Goal: Transaction & Acquisition: Obtain resource

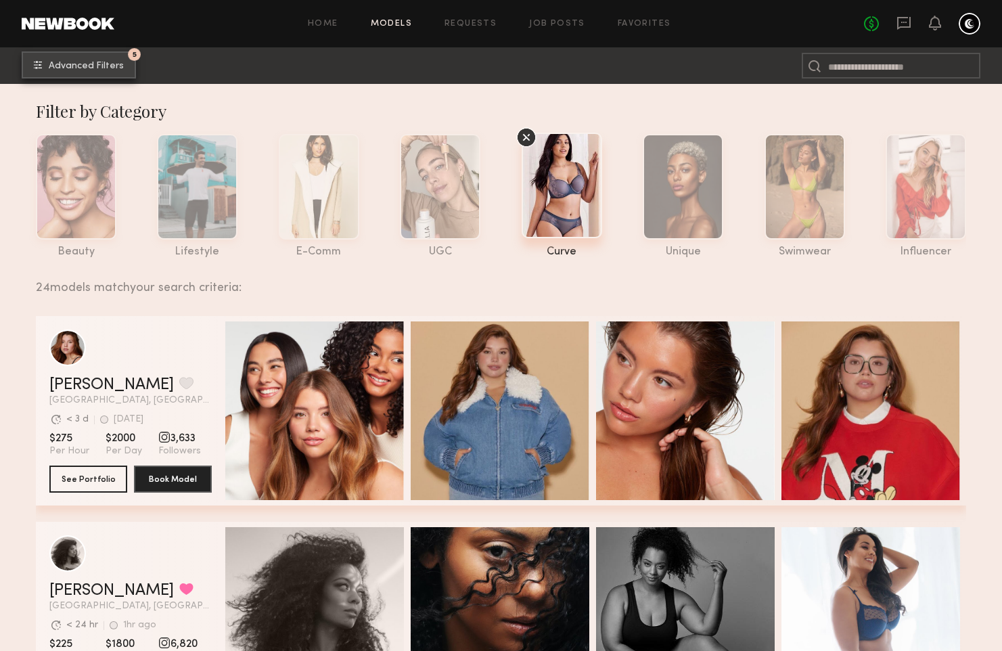
click at [83, 62] on span "Advanced Filters" at bounding box center [86, 66] width 75 height 9
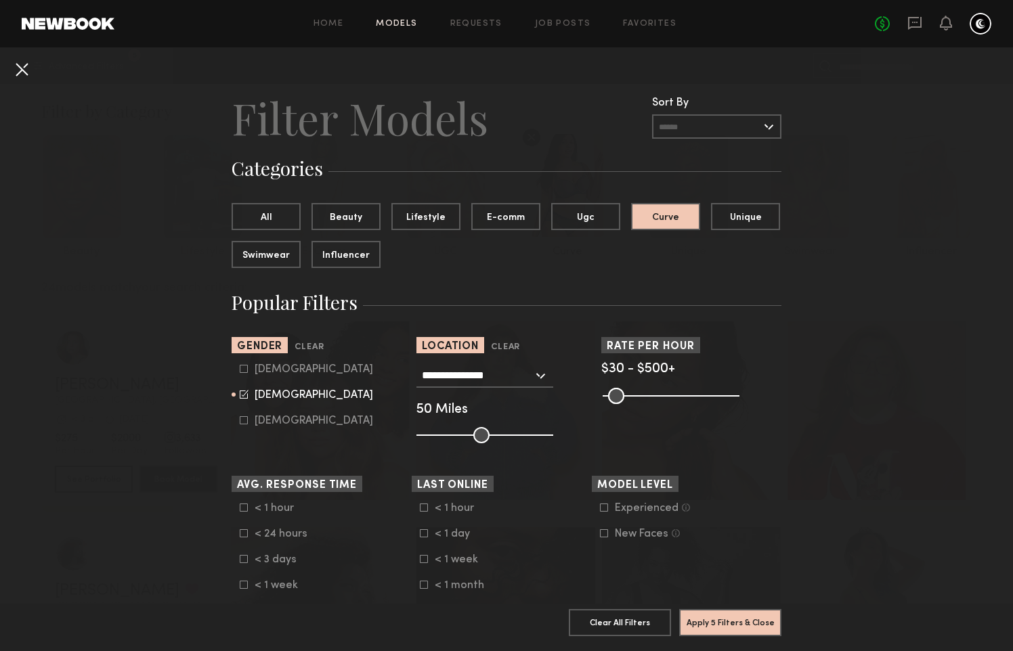
click at [27, 69] on button at bounding box center [22, 69] width 22 height 22
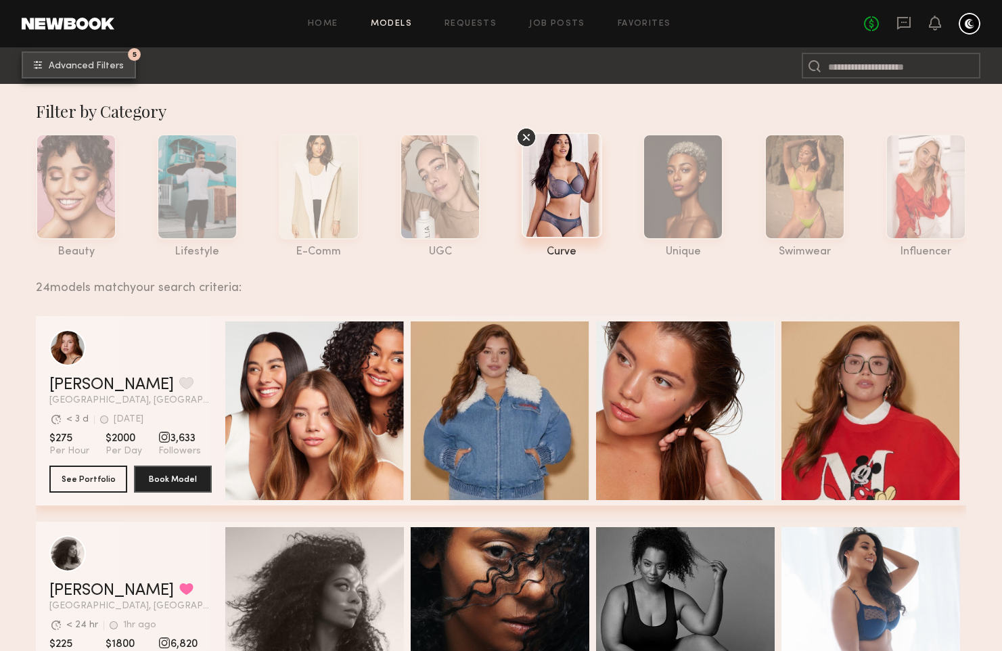
click at [77, 71] on button "5 Advanced Filters" at bounding box center [79, 64] width 114 height 27
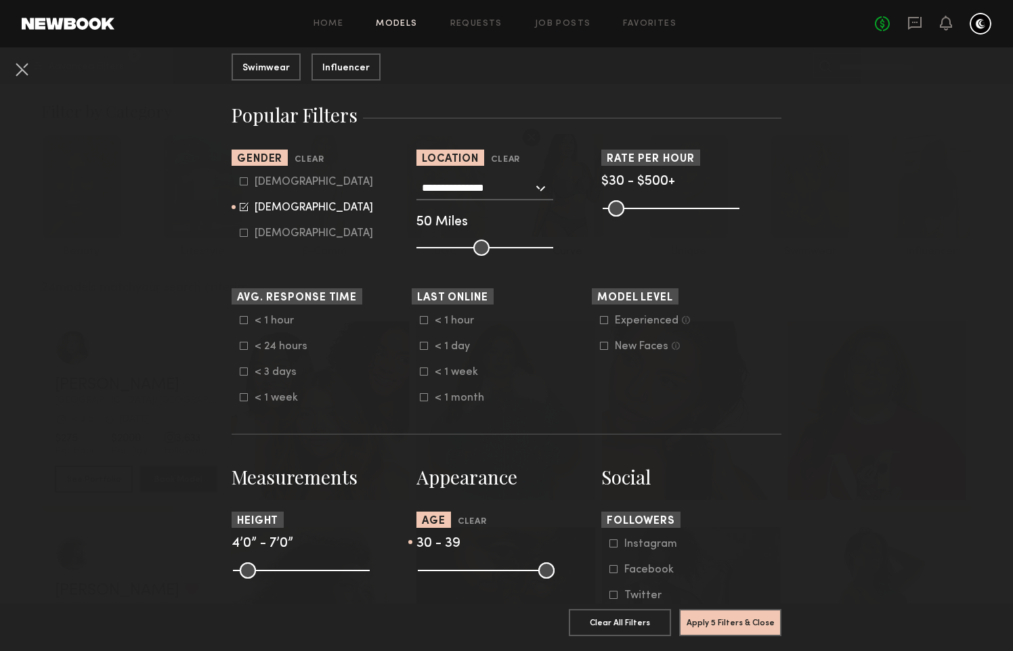
scroll to position [181, 0]
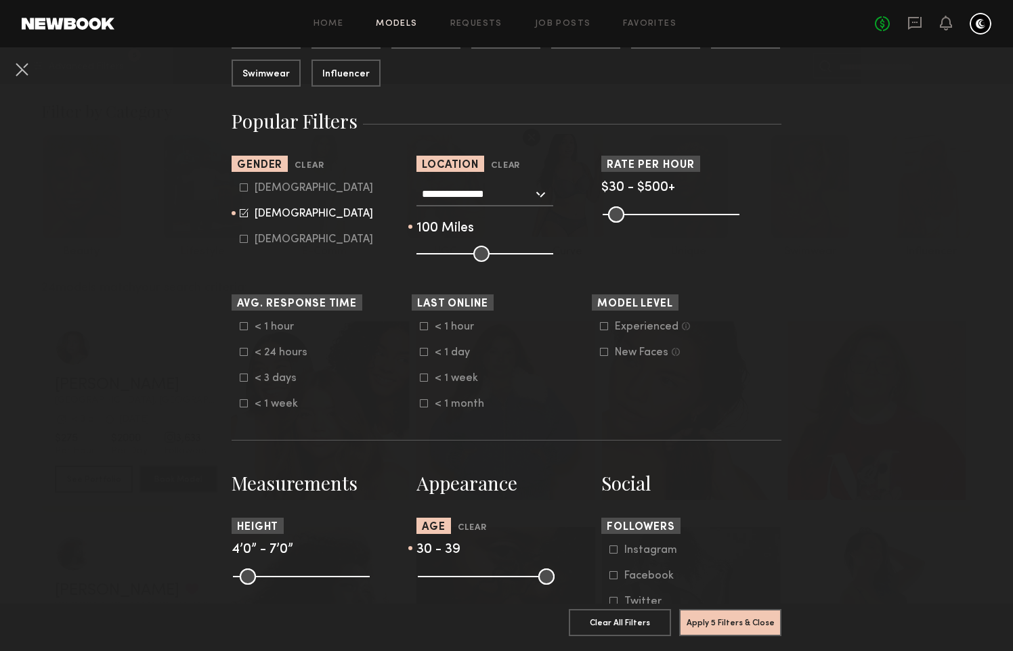
drag, startPoint x: 476, startPoint y: 253, endPoint x: 669, endPoint y: 252, distance: 192.9
type input "***"
click at [553, 252] on input "range" at bounding box center [484, 254] width 137 height 16
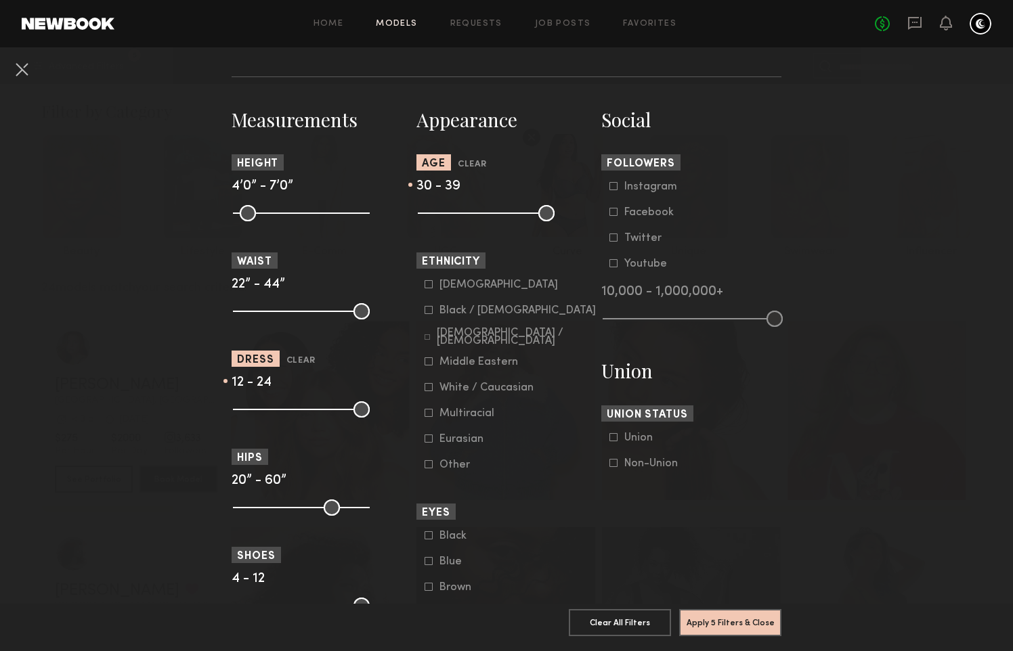
scroll to position [544, 0]
drag, startPoint x: 236, startPoint y: 312, endPoint x: 290, endPoint y: 311, distance: 54.2
type input "**"
click at [290, 311] on input "range" at bounding box center [301, 312] width 137 height 16
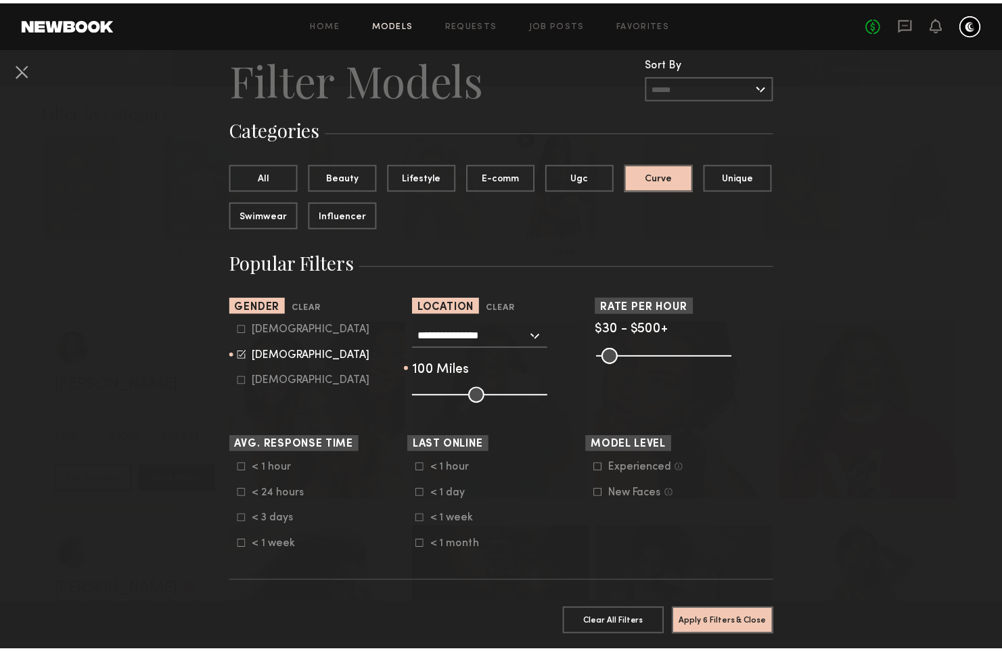
scroll to position [32, 0]
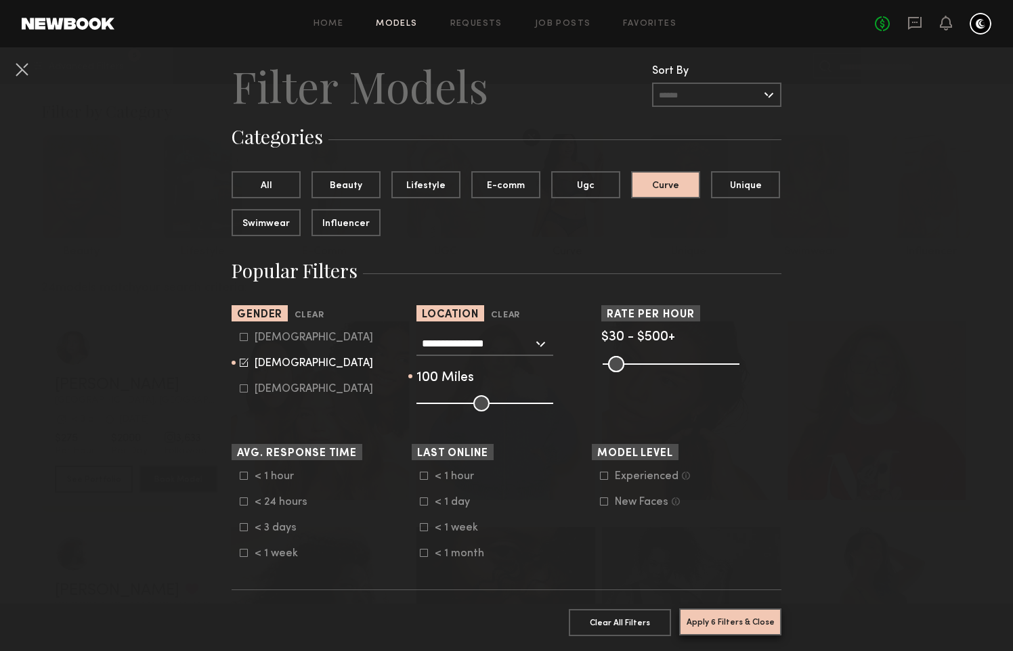
click at [730, 612] on button "Apply 6 Filters & Close" at bounding box center [730, 621] width 102 height 27
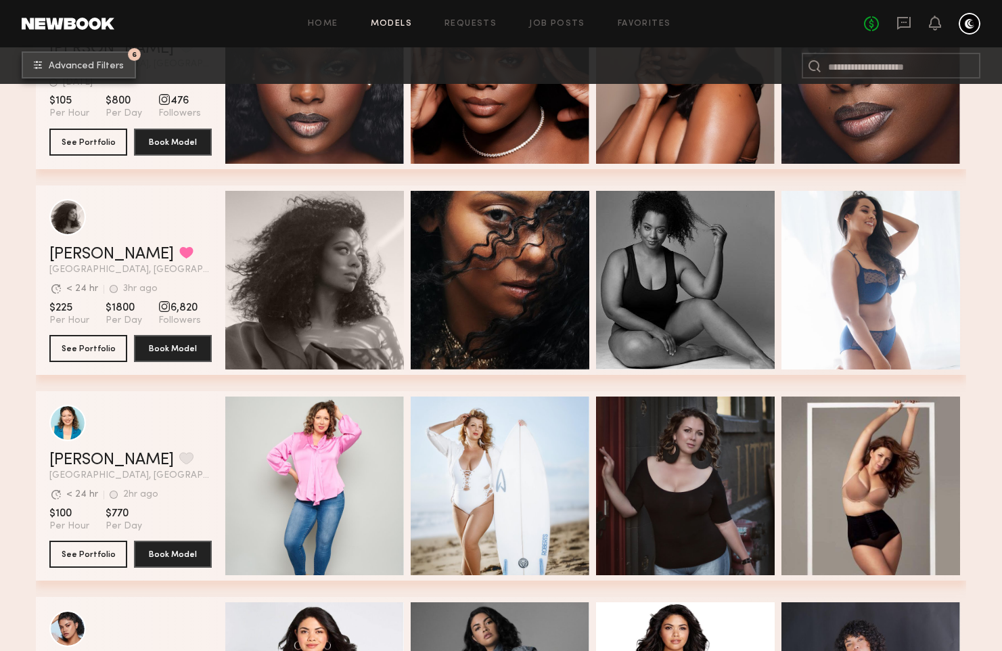
scroll to position [549, 0]
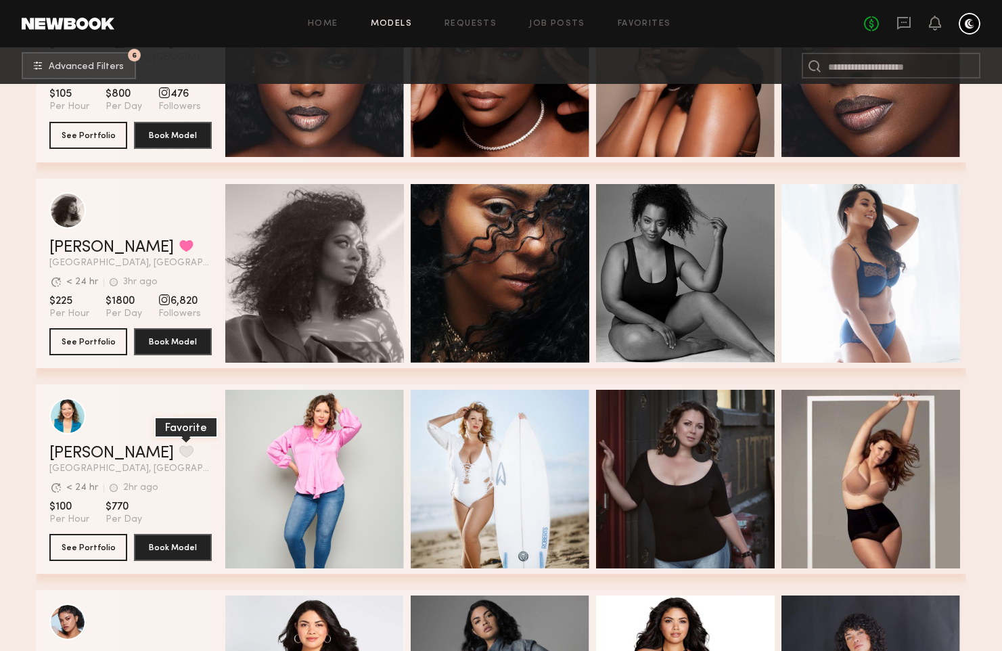
click at [179, 451] on button "grid" at bounding box center [186, 451] width 14 height 12
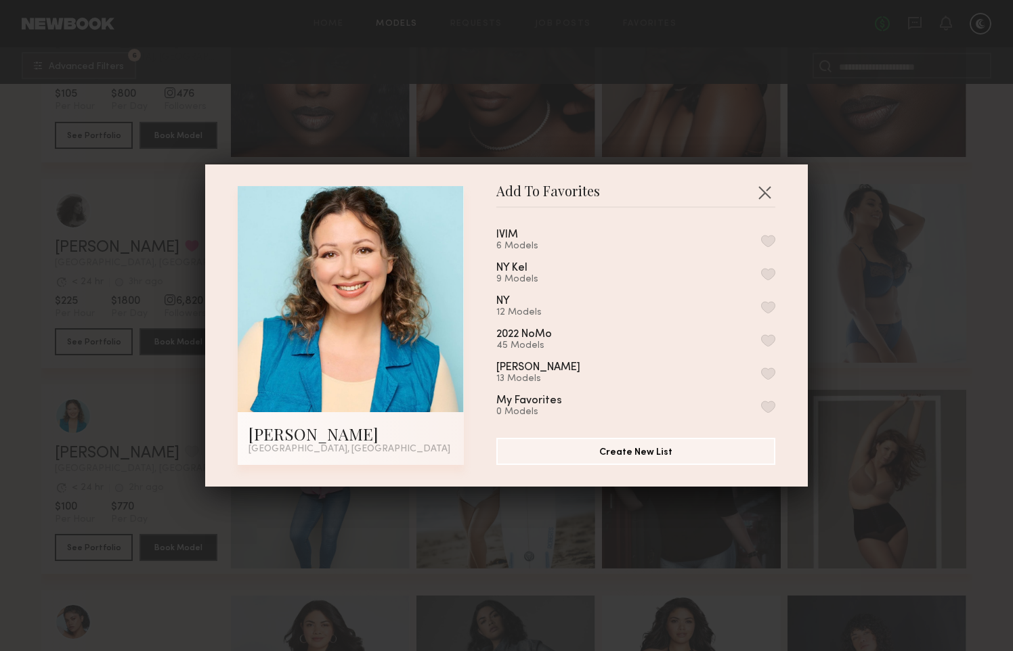
click at [761, 239] on button "button" at bounding box center [768, 241] width 14 height 12
click at [766, 192] on button "button" at bounding box center [764, 192] width 22 height 22
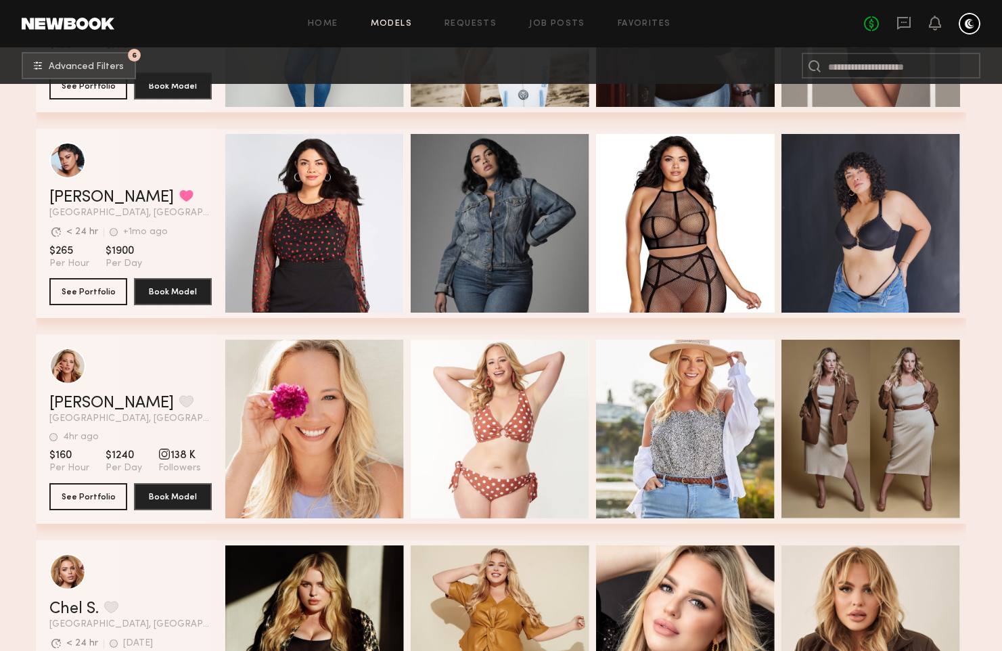
scroll to position [1042, 0]
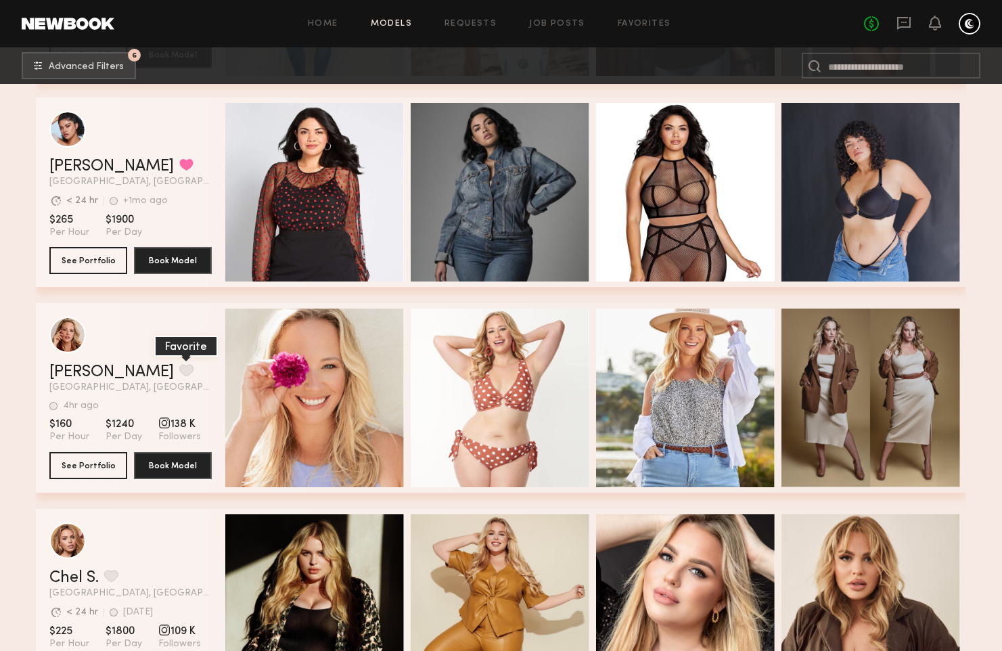
click at [179, 372] on button "grid" at bounding box center [186, 370] width 14 height 12
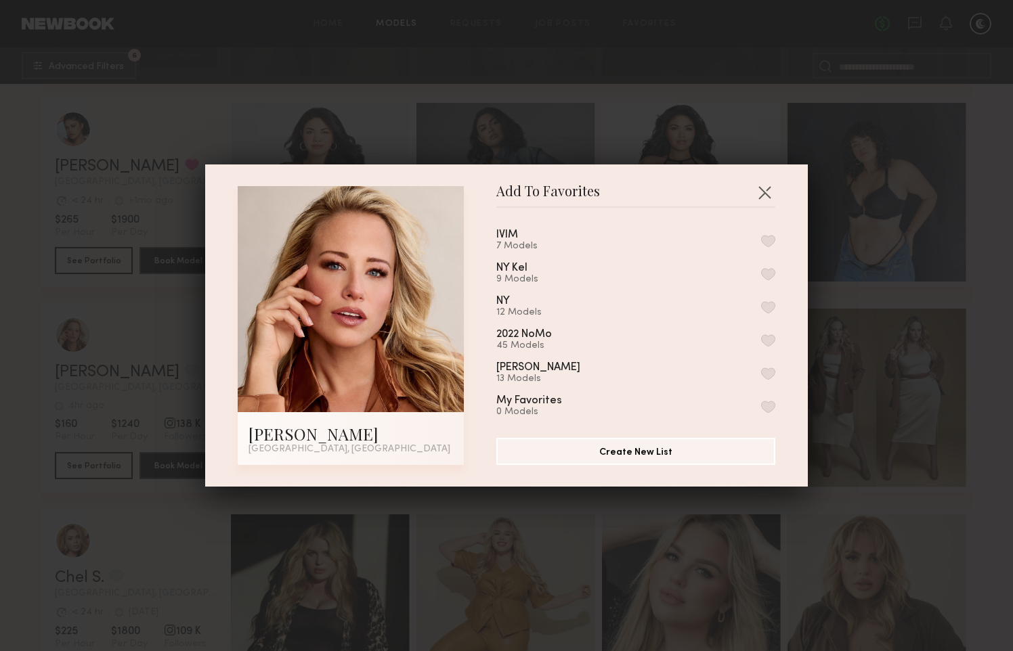
click at [761, 240] on button "button" at bounding box center [768, 241] width 14 height 12
click at [765, 194] on button "button" at bounding box center [764, 192] width 22 height 22
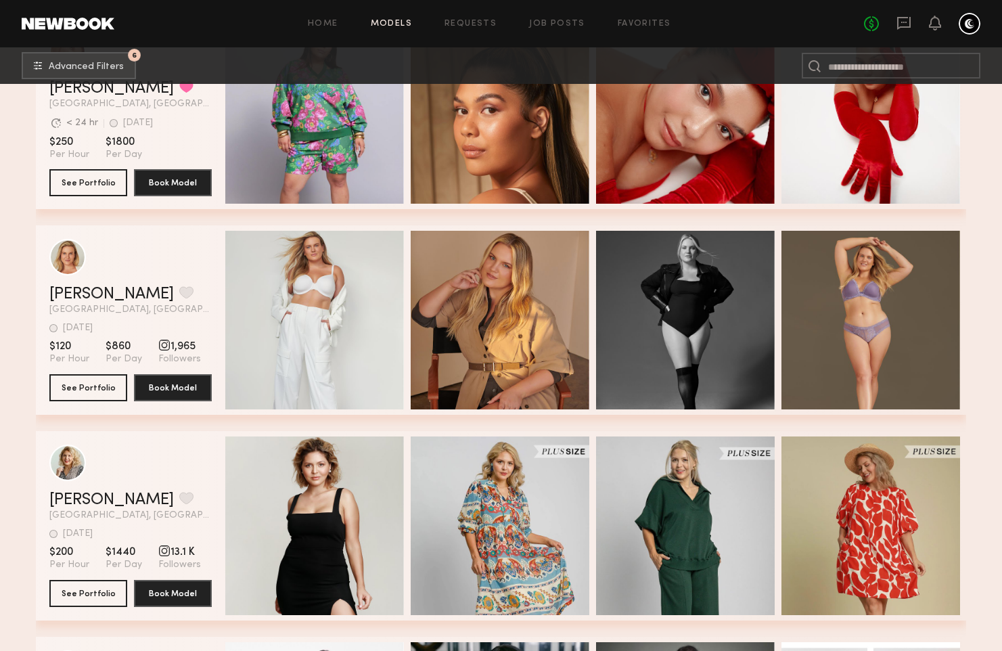
scroll to position [1740, 0]
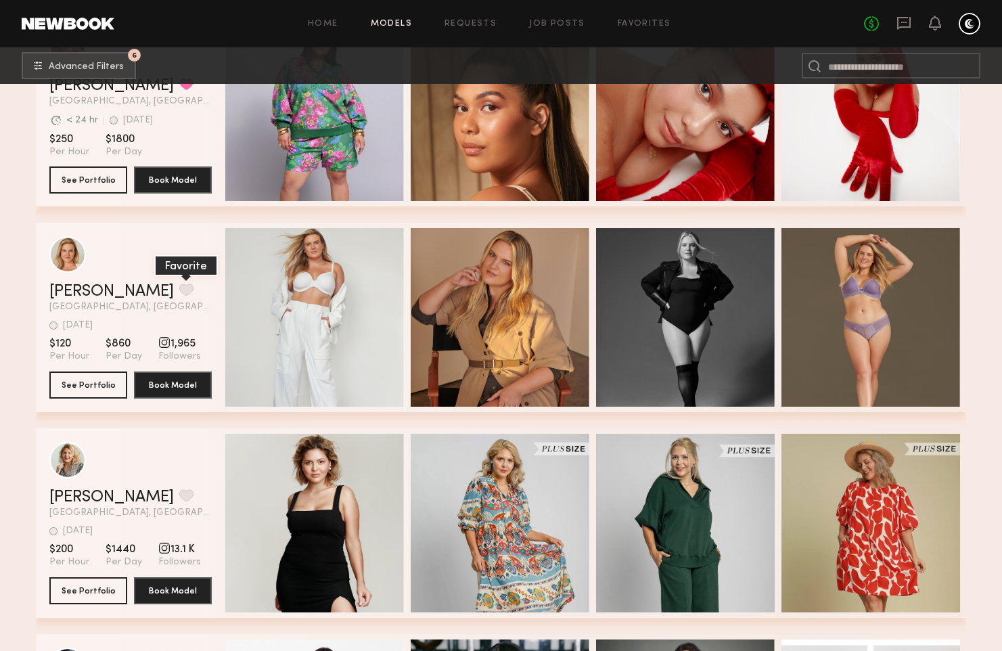
click at [179, 289] on button "grid" at bounding box center [186, 290] width 14 height 12
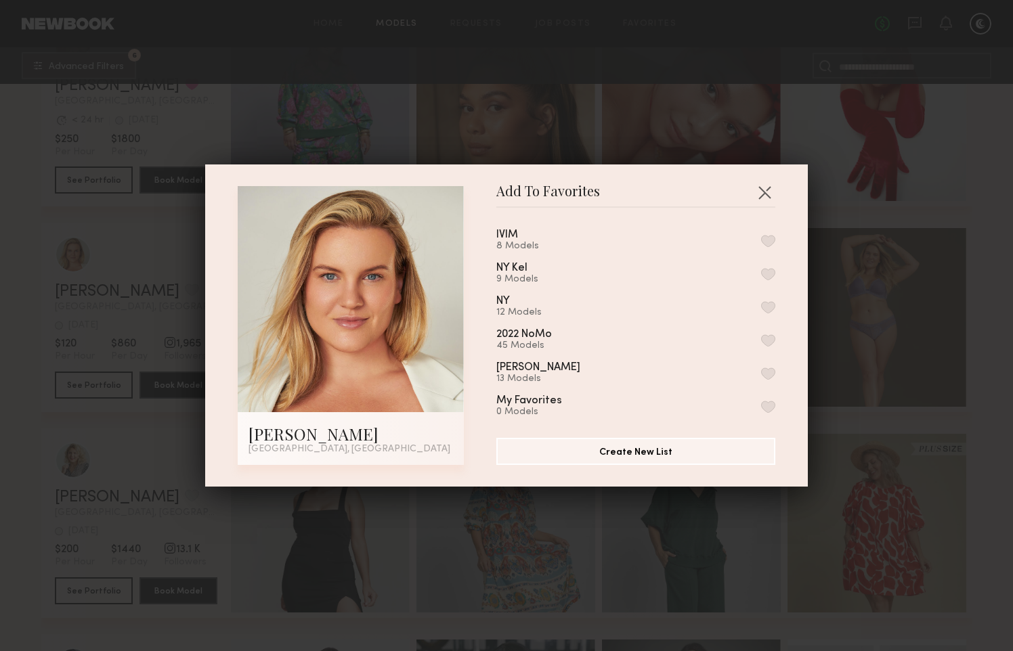
click at [761, 237] on button "button" at bounding box center [768, 241] width 14 height 12
click at [761, 191] on button "button" at bounding box center [764, 192] width 22 height 22
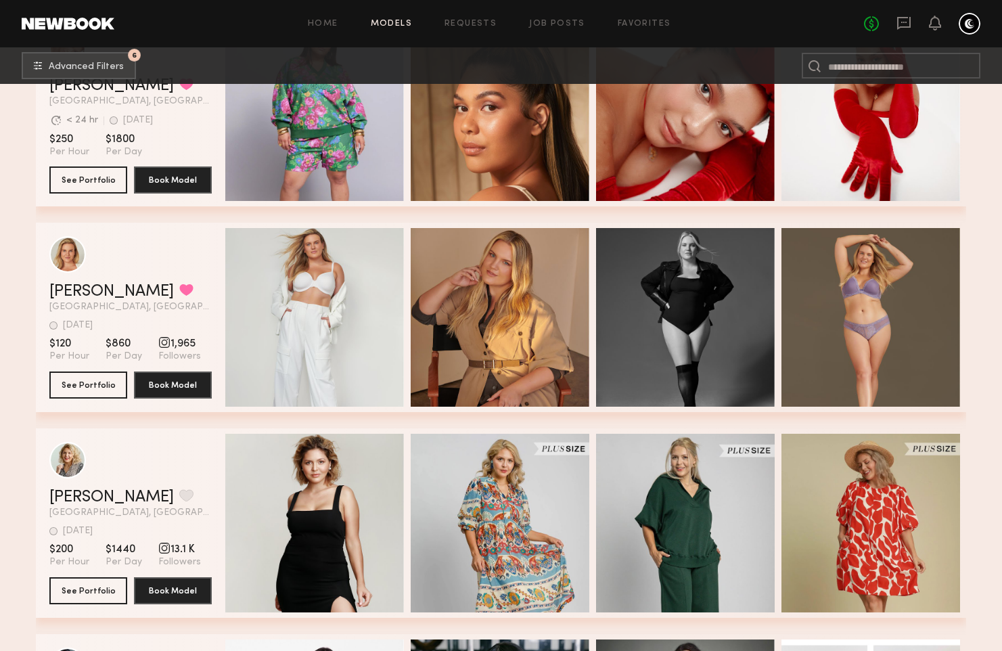
scroll to position [1863, 0]
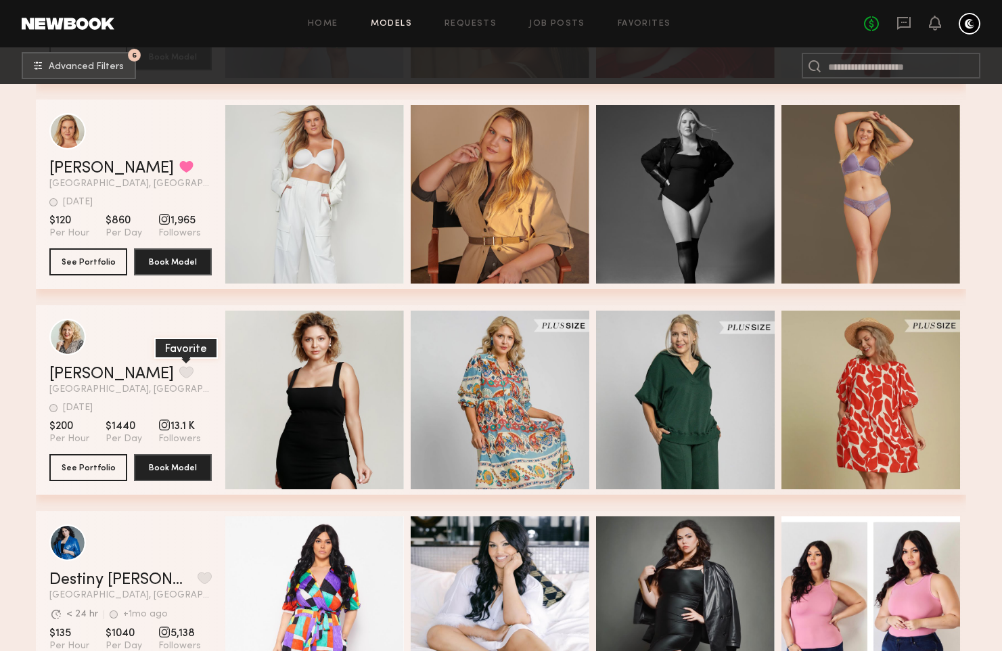
click at [179, 372] on button "grid" at bounding box center [186, 372] width 14 height 12
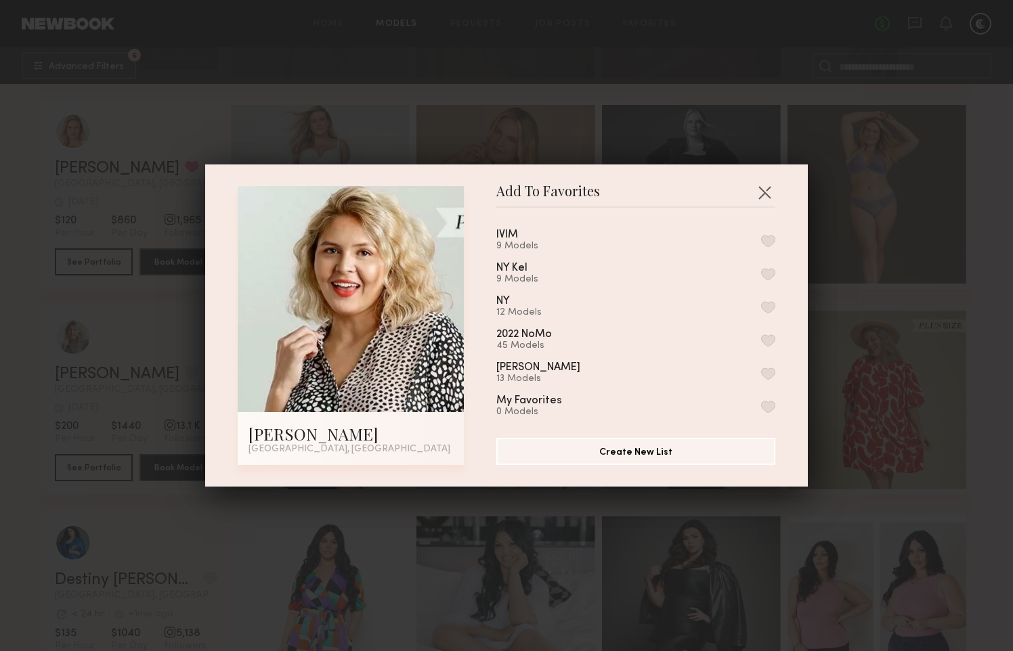
click at [761, 243] on button "button" at bounding box center [768, 241] width 14 height 12
click at [763, 187] on button "button" at bounding box center [764, 192] width 22 height 22
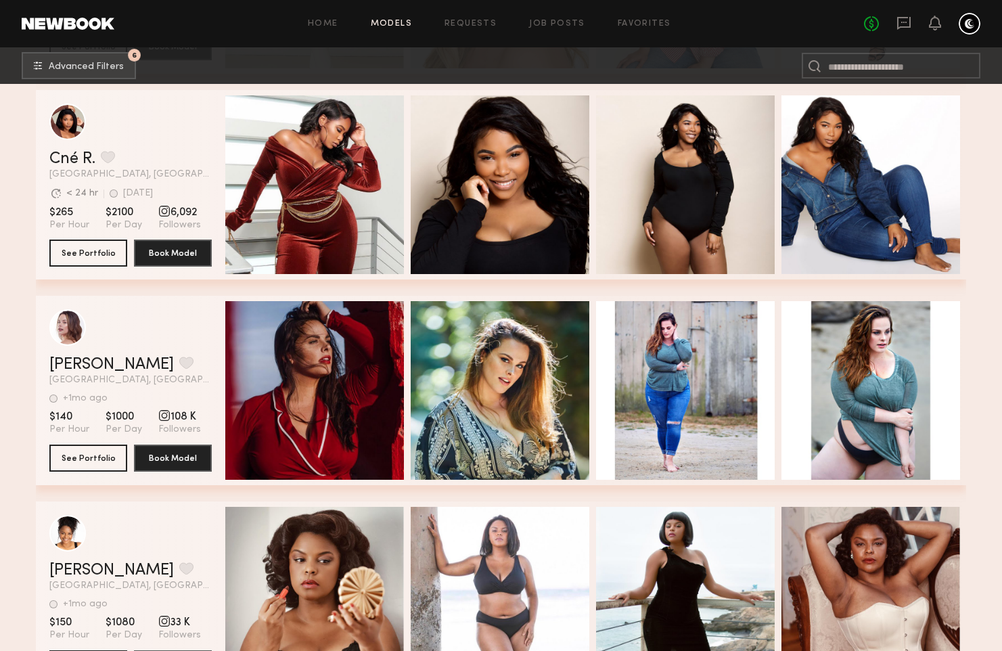
scroll to position [3327, 0]
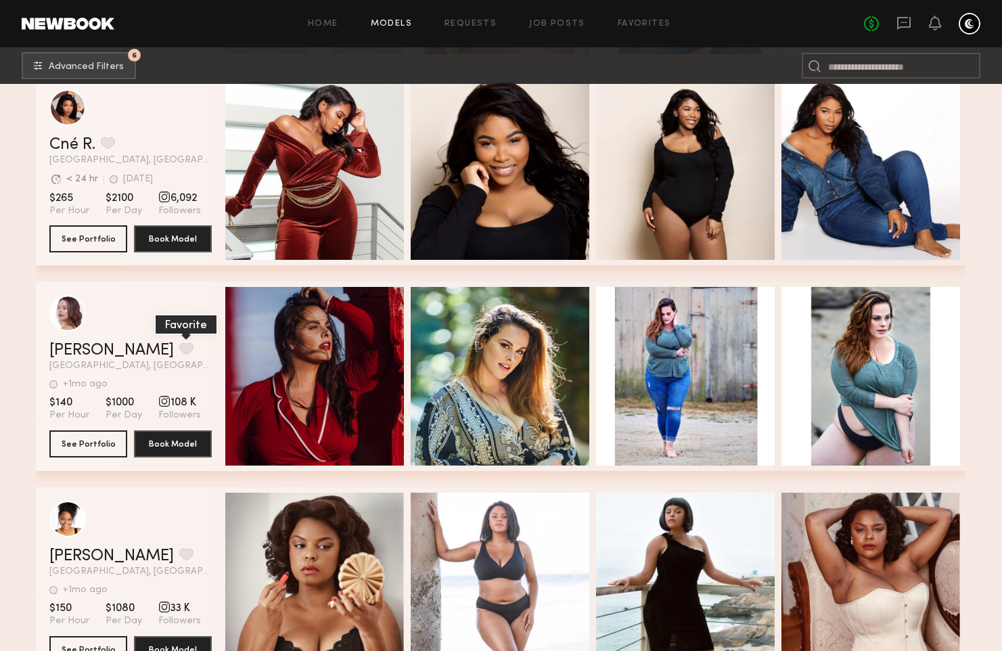
click at [179, 346] on button "grid" at bounding box center [186, 348] width 14 height 12
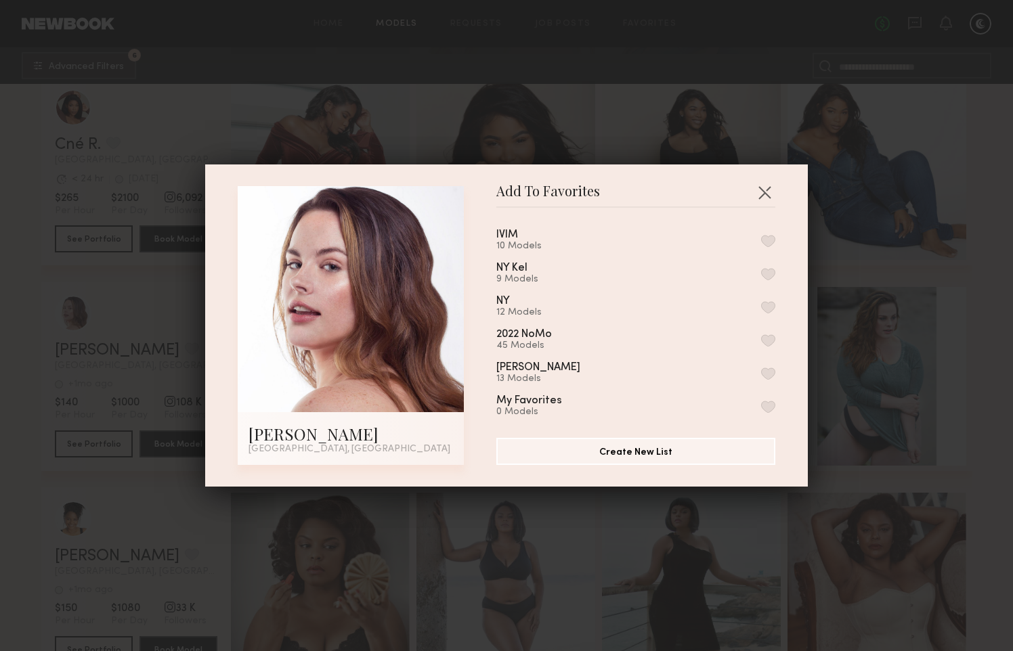
click at [761, 241] on button "button" at bounding box center [768, 241] width 14 height 12
click at [763, 194] on button "button" at bounding box center [764, 192] width 22 height 22
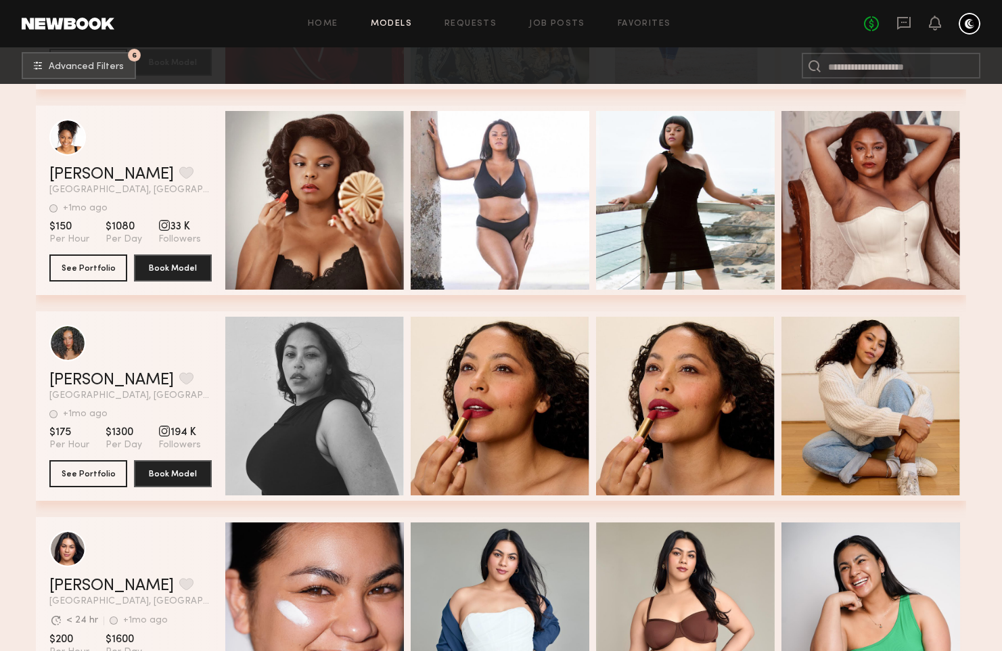
scroll to position [3736, 0]
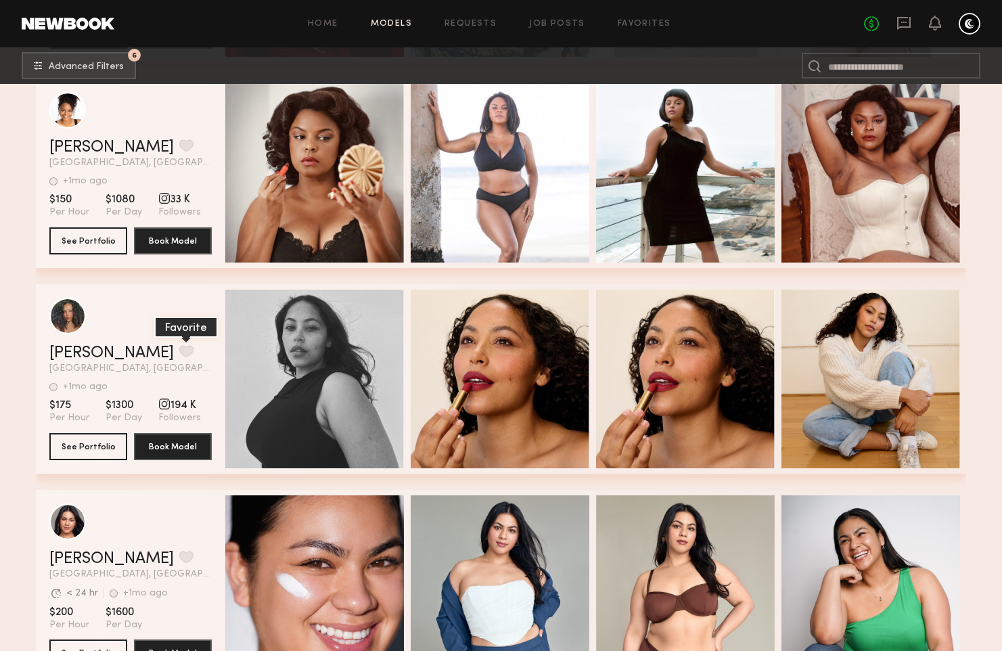
click at [179, 349] on button "grid" at bounding box center [186, 351] width 14 height 12
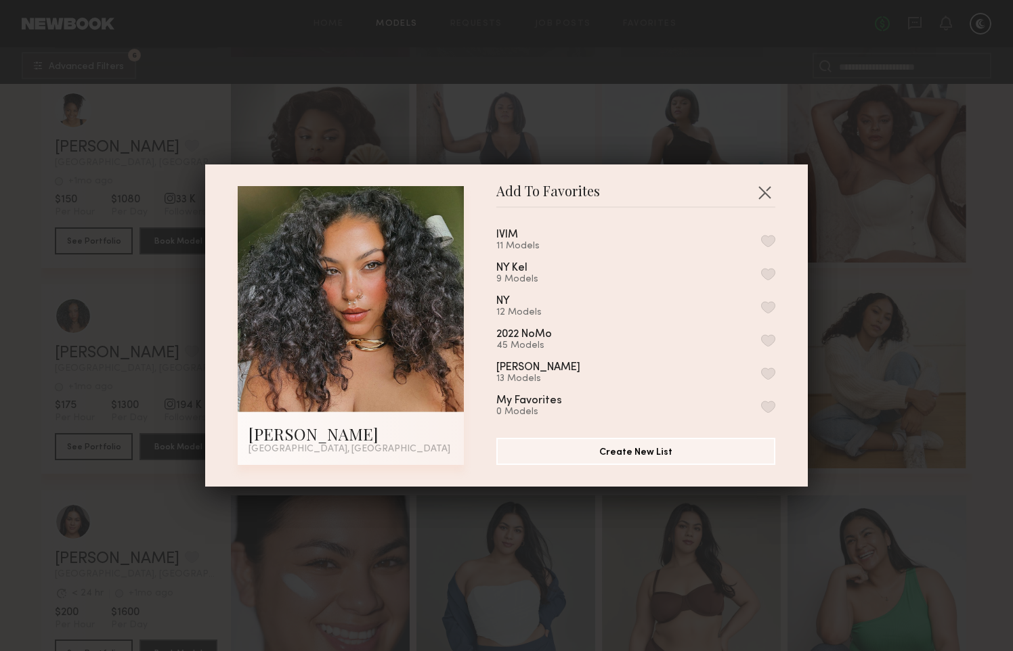
click at [761, 235] on button "button" at bounding box center [768, 241] width 14 height 12
click at [760, 192] on button "button" at bounding box center [764, 192] width 22 height 22
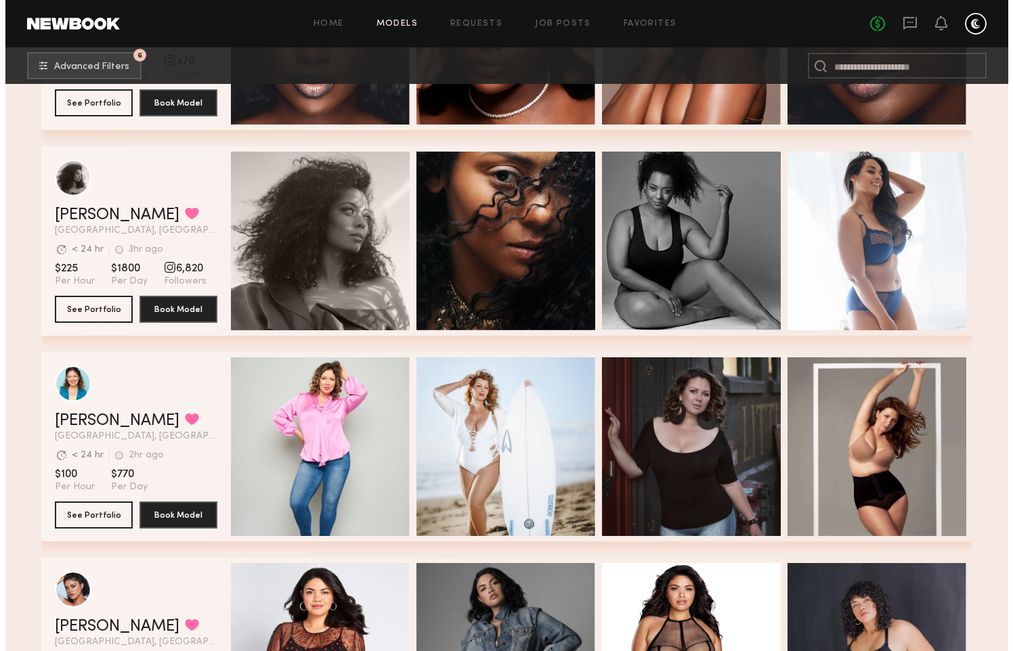
scroll to position [0, 0]
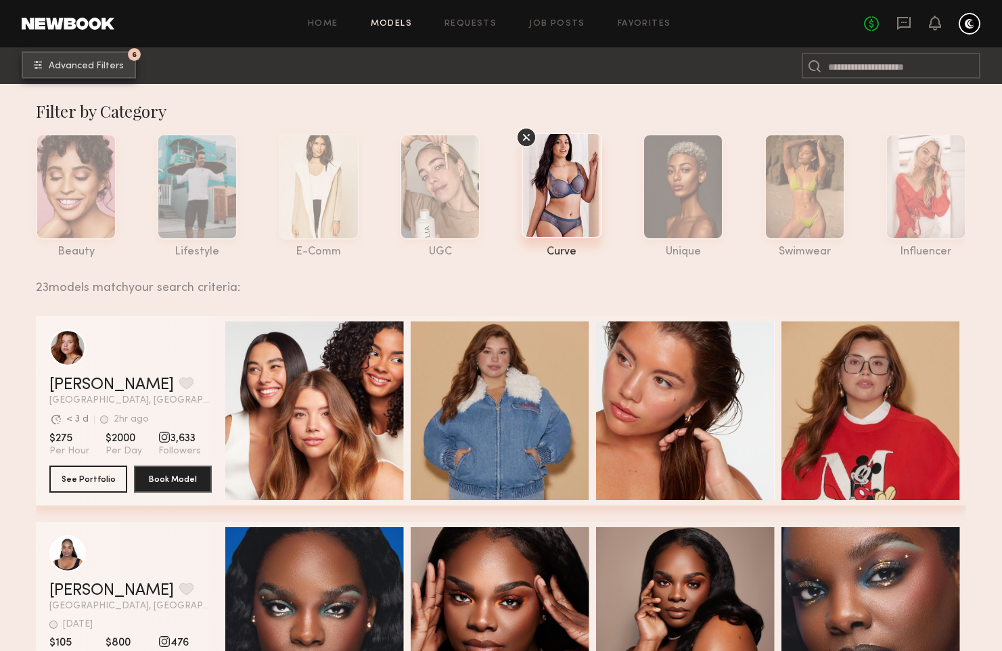
click at [64, 65] on span "Advanced Filters" at bounding box center [86, 66] width 75 height 9
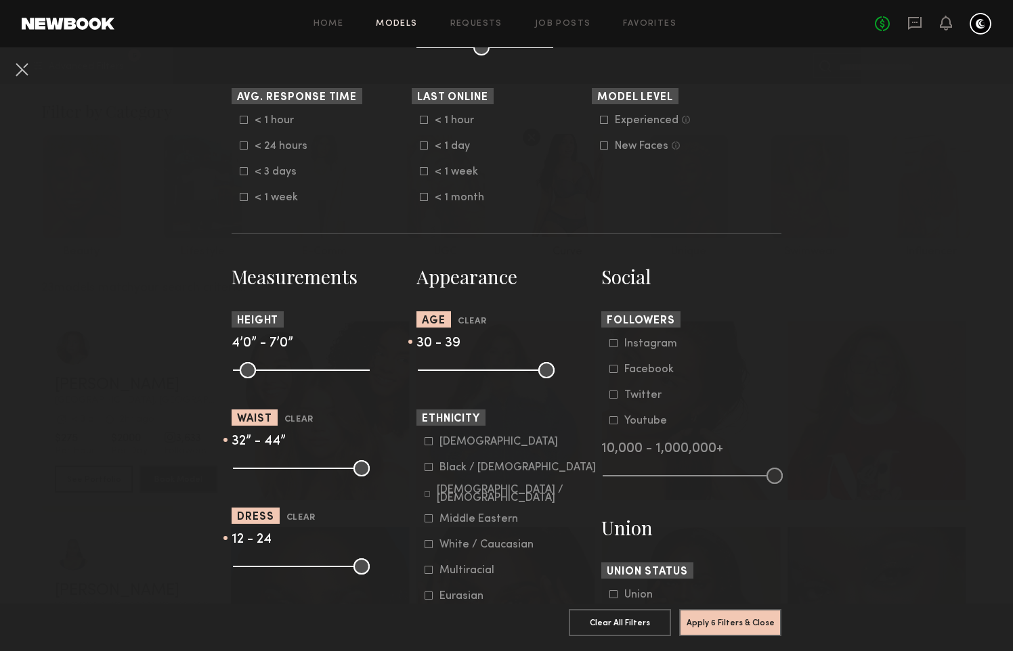
scroll to position [408, 0]
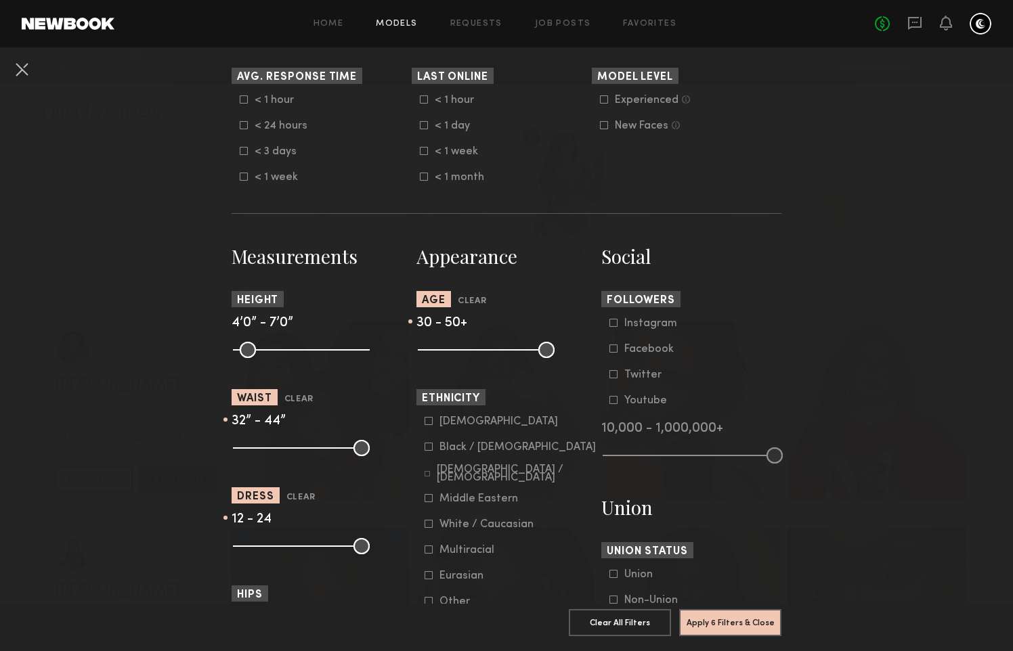
drag, startPoint x: 501, startPoint y: 348, endPoint x: 605, endPoint y: 348, distance: 104.2
type input "**"
click at [554, 348] on input "range" at bounding box center [486, 350] width 137 height 16
drag, startPoint x: 466, startPoint y: 351, endPoint x: 544, endPoint y: 349, distance: 77.9
type input "**"
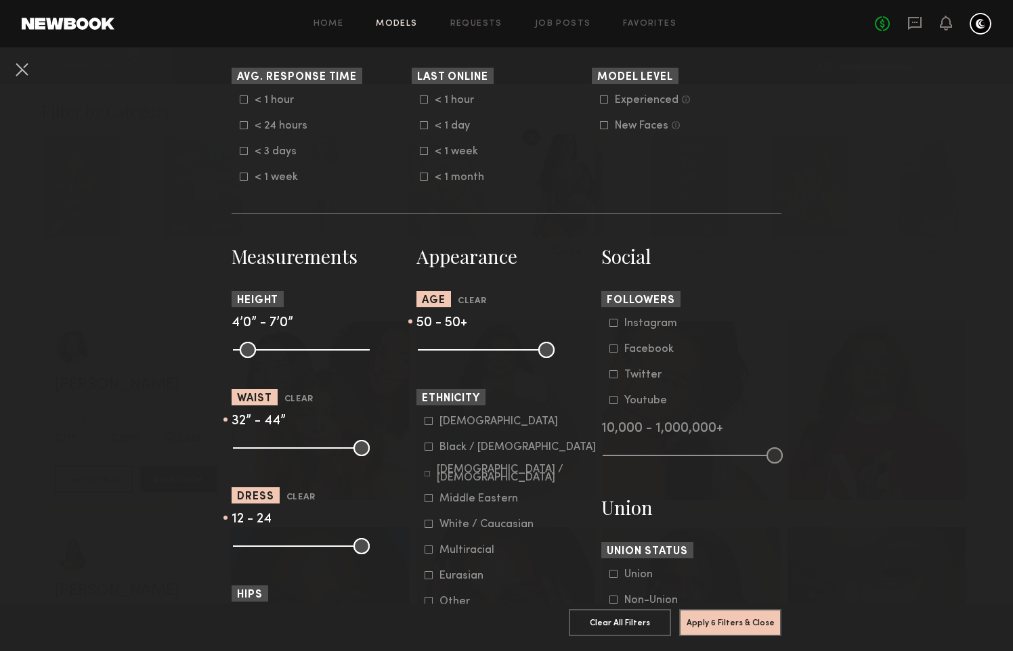
click at [544, 349] on input "range" at bounding box center [486, 350] width 137 height 16
click at [730, 614] on button "Apply 6 Filters & Close" at bounding box center [730, 621] width 102 height 27
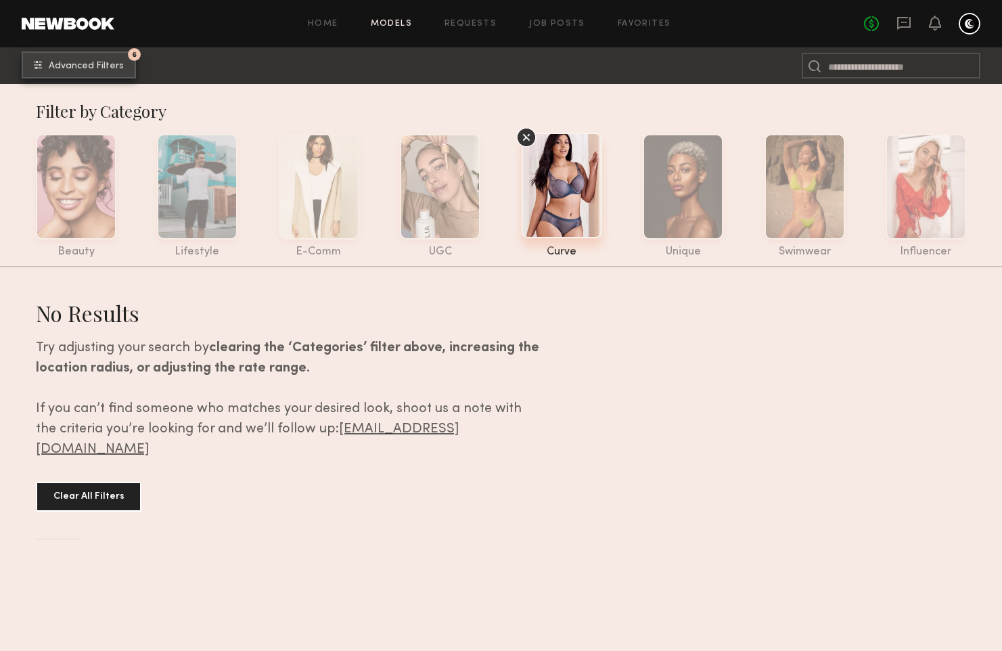
click at [88, 59] on button "6 Advanced Filters" at bounding box center [79, 64] width 114 height 27
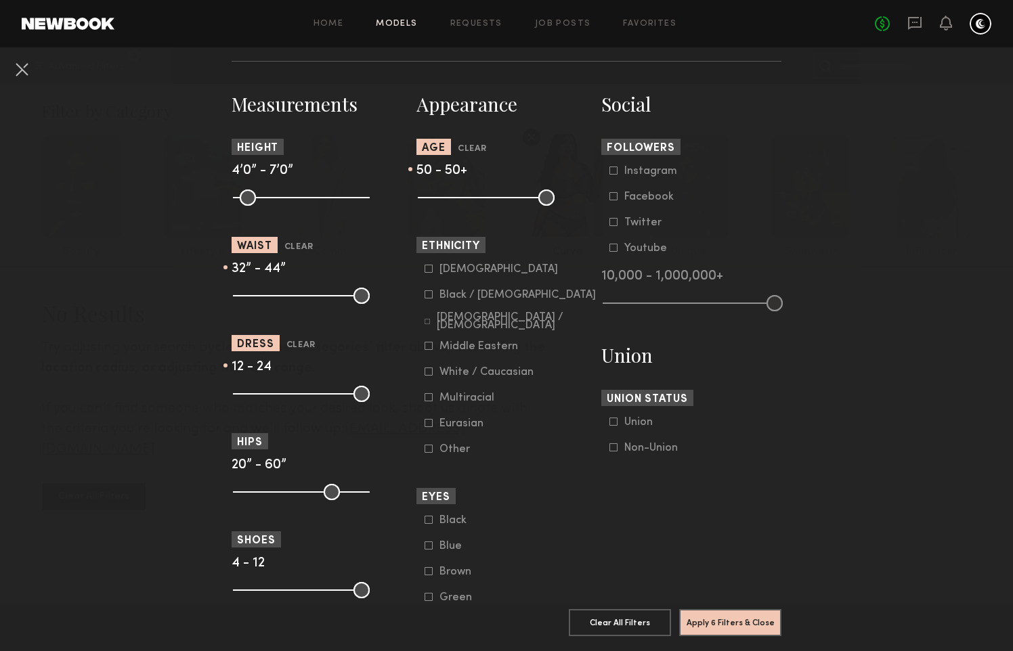
scroll to position [564, 0]
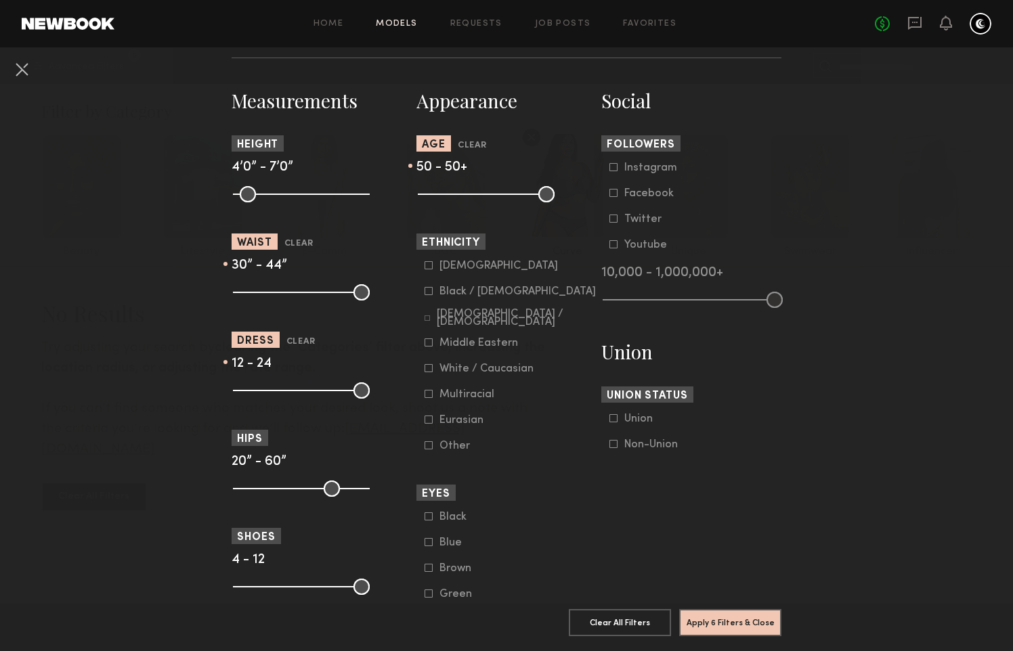
drag, startPoint x: 290, startPoint y: 292, endPoint x: 278, endPoint y: 292, distance: 11.5
type input "**"
click at [278, 292] on input "range" at bounding box center [301, 292] width 137 height 16
drag, startPoint x: 539, startPoint y: 196, endPoint x: 529, endPoint y: 196, distance: 9.5
type input "**"
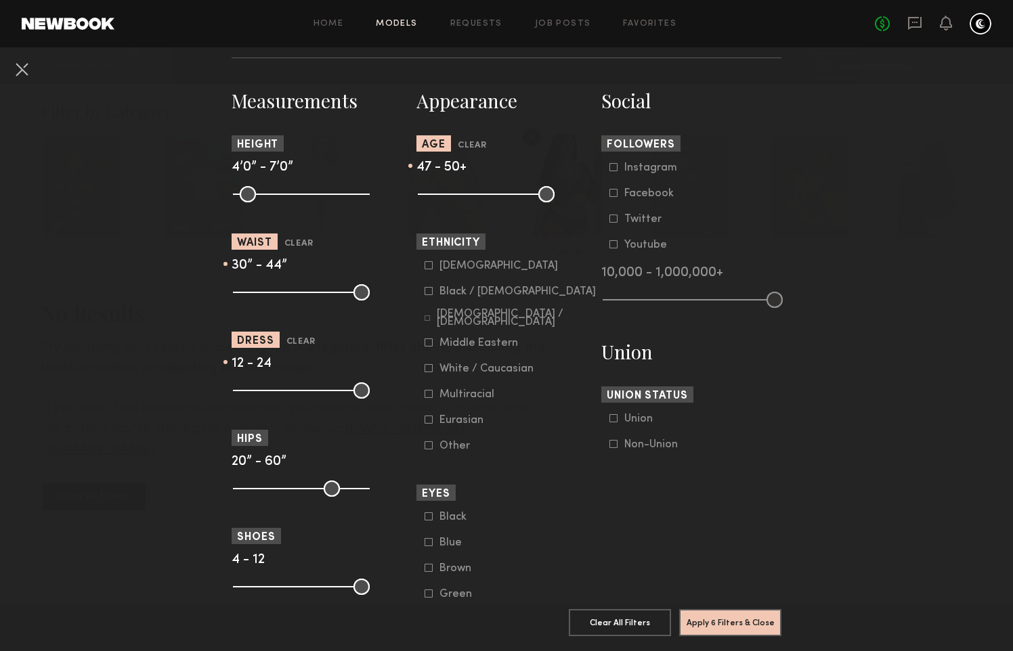
click at [529, 196] on input "range" at bounding box center [486, 194] width 137 height 16
click at [734, 611] on button "Apply 6 Filters & Close" at bounding box center [730, 621] width 102 height 27
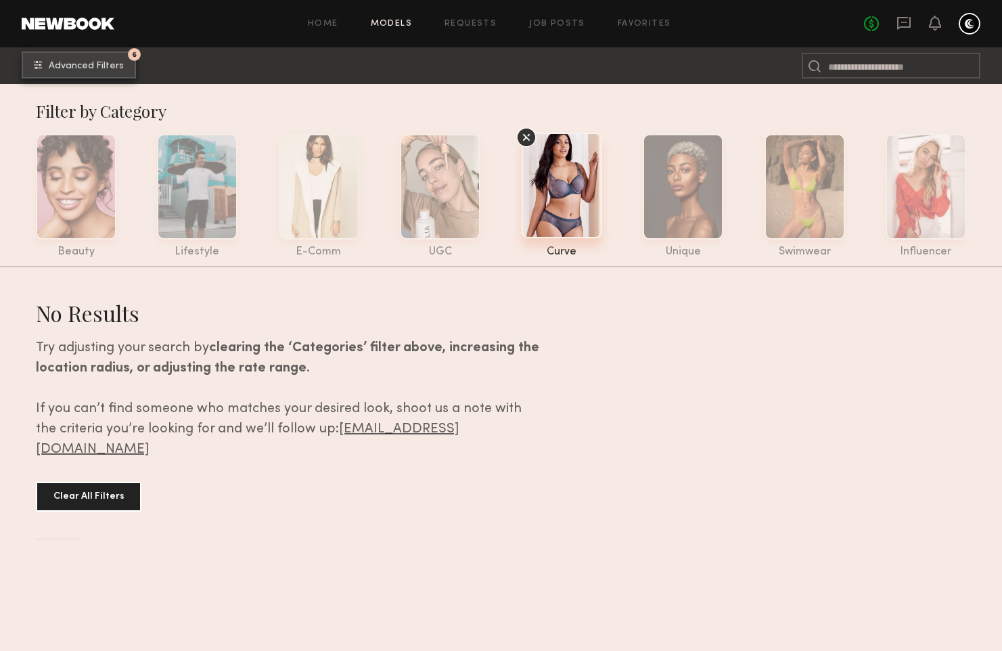
click at [70, 58] on button "6 Advanced Filters" at bounding box center [79, 64] width 114 height 27
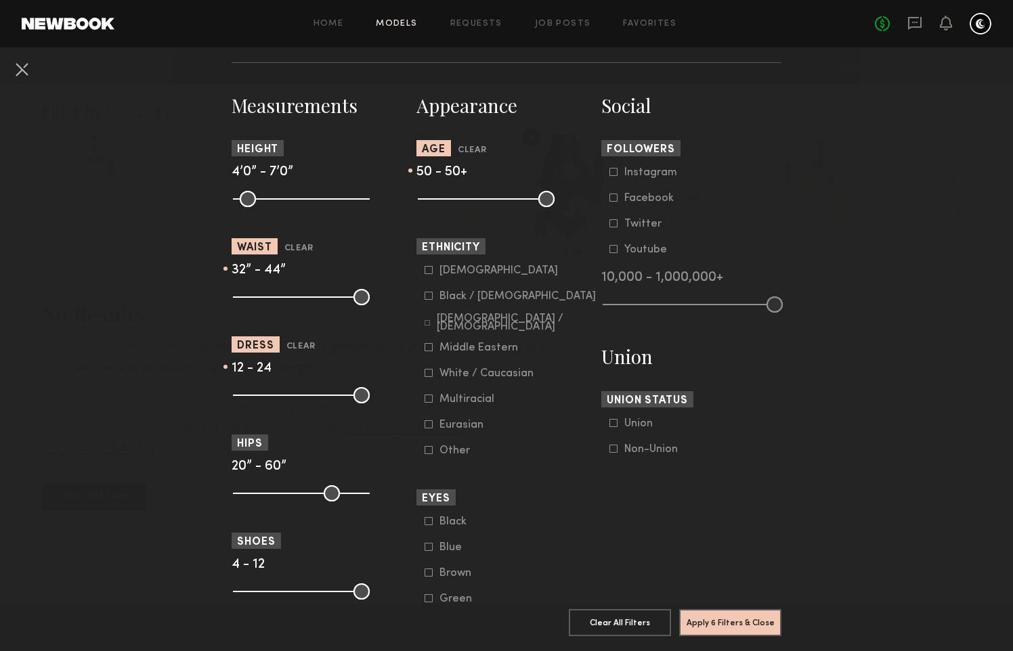
scroll to position [548, 0]
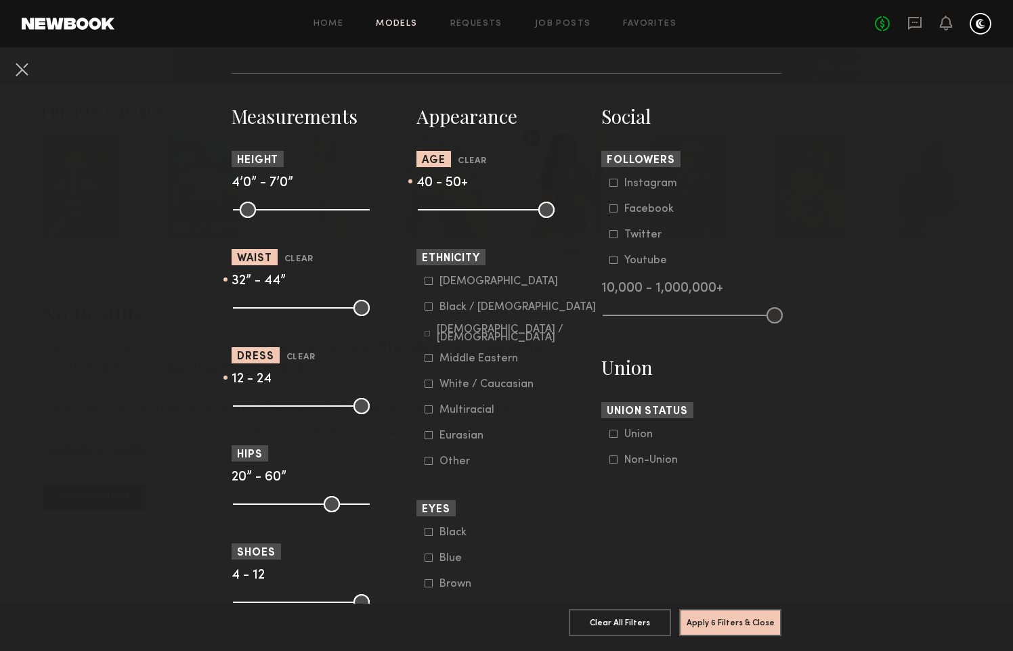
drag, startPoint x: 541, startPoint y: 207, endPoint x: 503, endPoint y: 208, distance: 38.6
type input "**"
click at [503, 208] on input "range" at bounding box center [486, 210] width 137 height 16
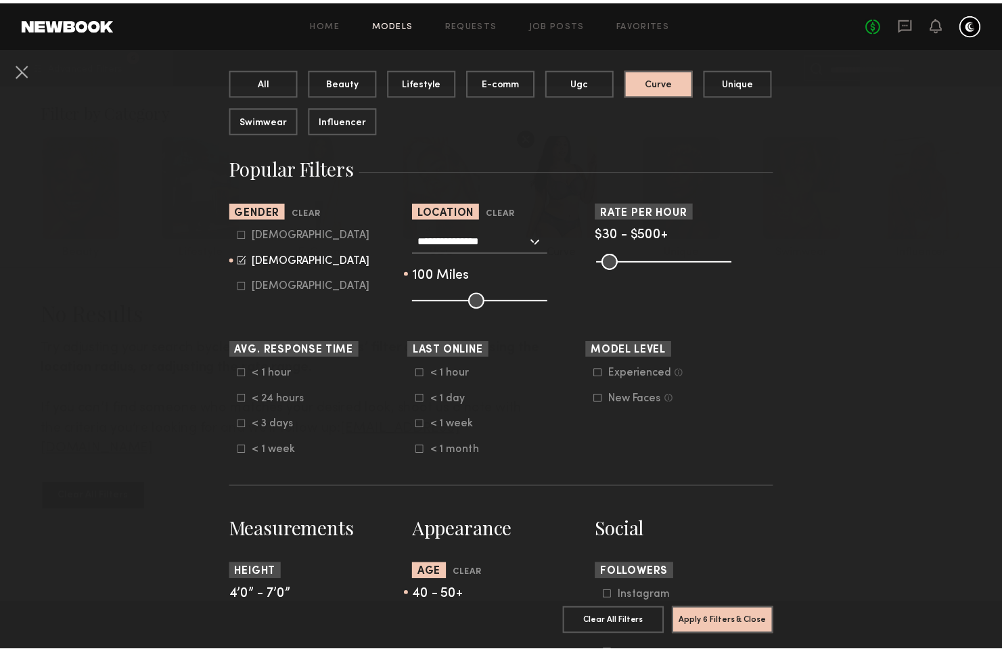
scroll to position [128, 0]
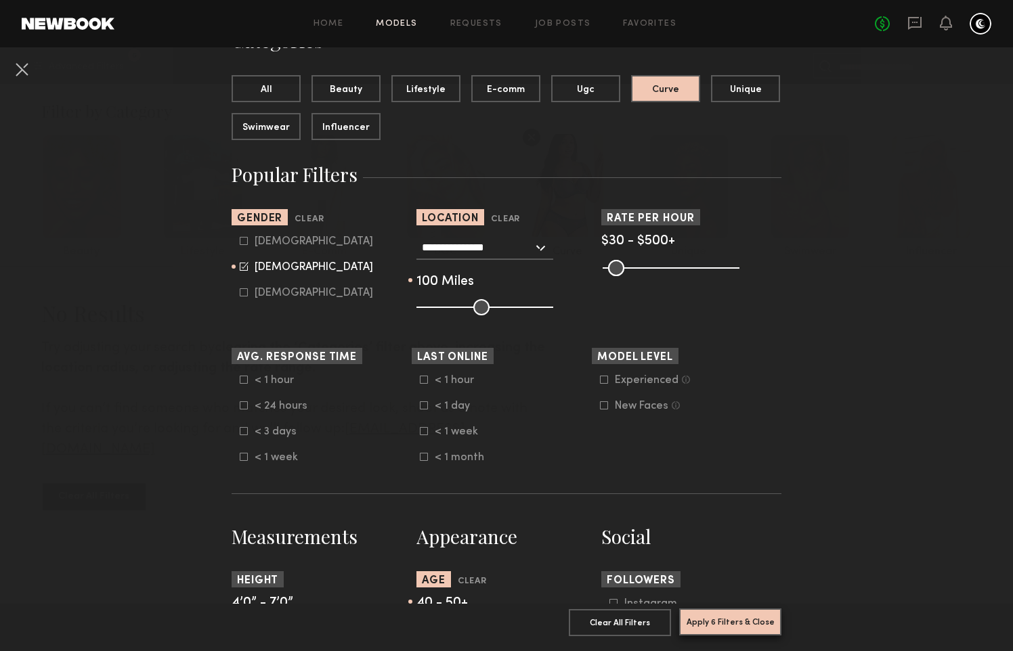
click at [728, 613] on button "Apply 6 Filters & Close" at bounding box center [730, 621] width 102 height 27
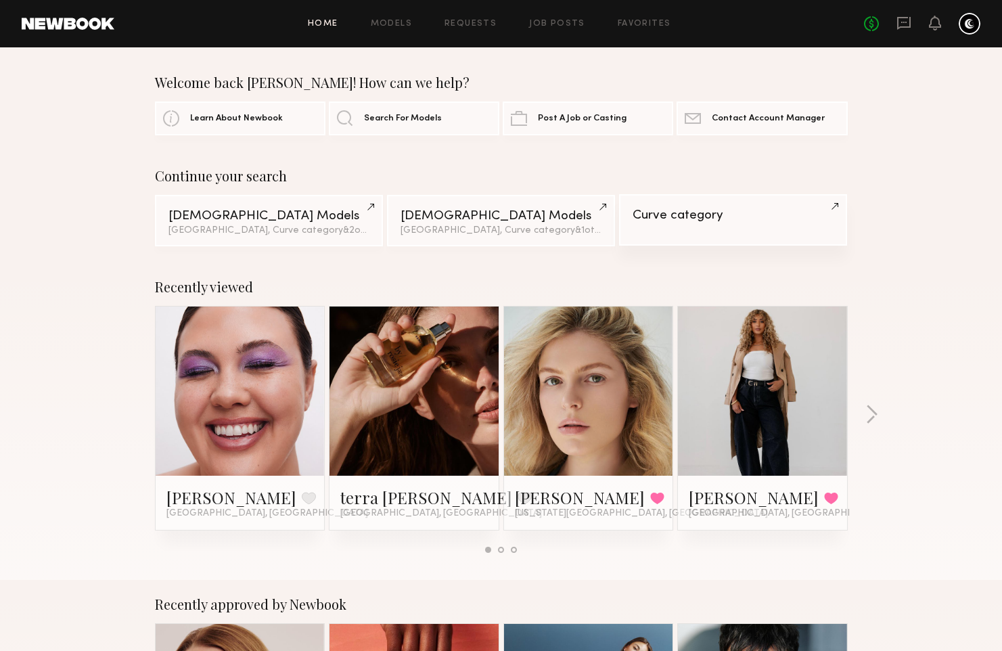
click at [721, 218] on div "Curve category" at bounding box center [733, 215] width 201 height 13
click at [655, 24] on link "Favorites" at bounding box center [644, 24] width 53 height 9
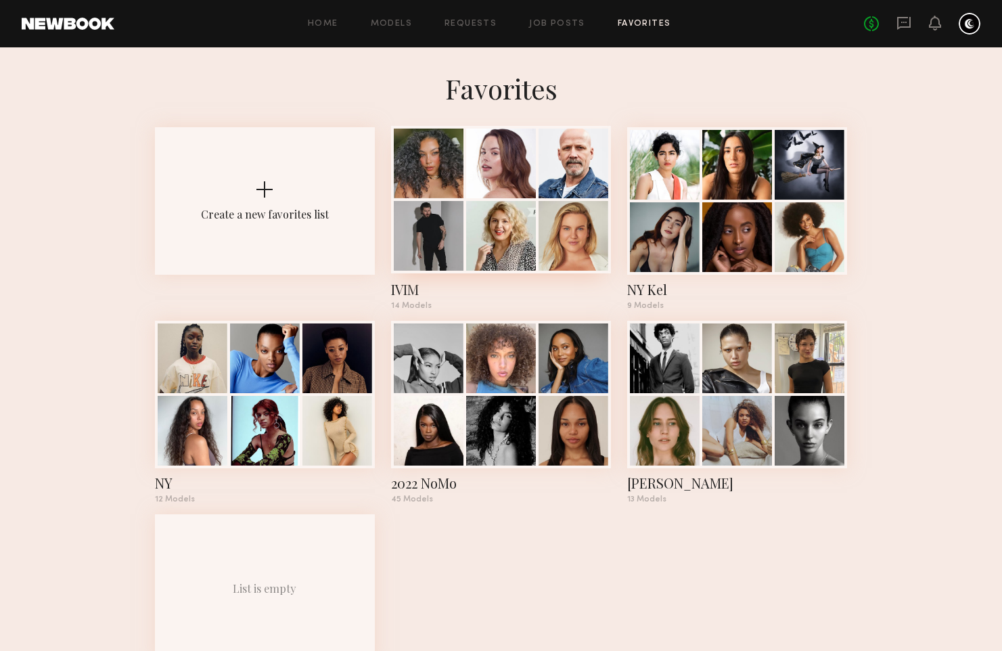
click at [518, 187] on div at bounding box center [501, 164] width 70 height 70
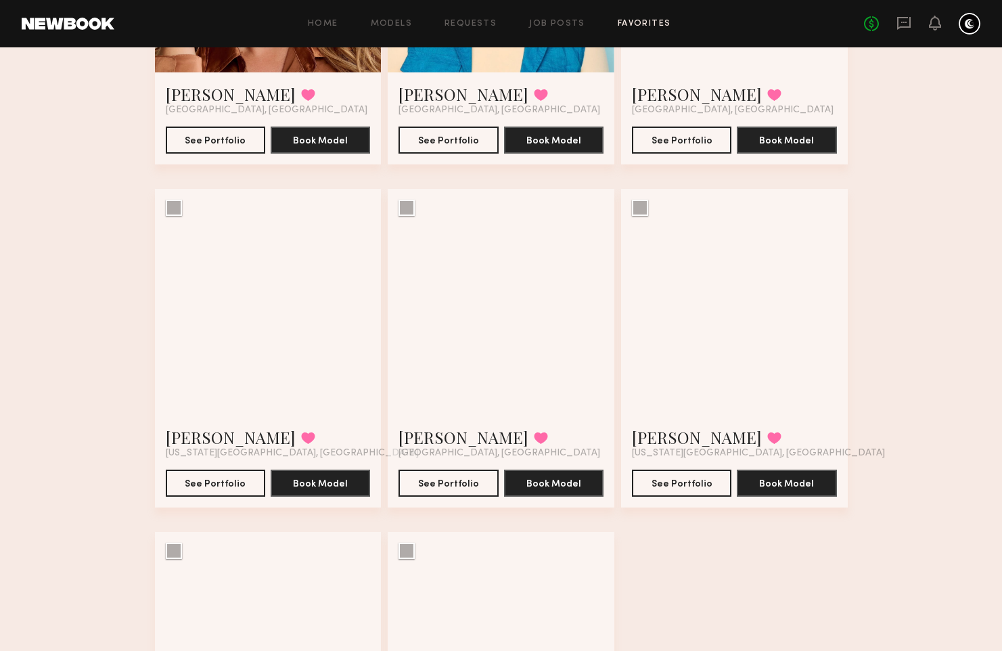
scroll to position [994, 0]
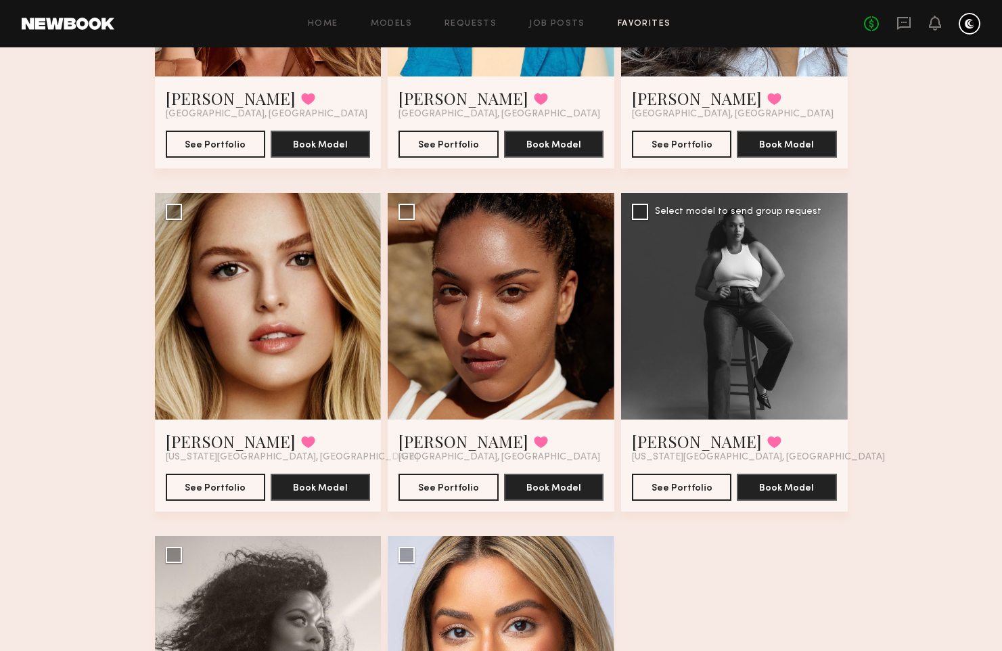
click at [777, 313] on div at bounding box center [734, 306] width 227 height 227
click at [690, 484] on button "See Portfolio" at bounding box center [681, 486] width 99 height 27
click at [768, 441] on button at bounding box center [775, 442] width 14 height 12
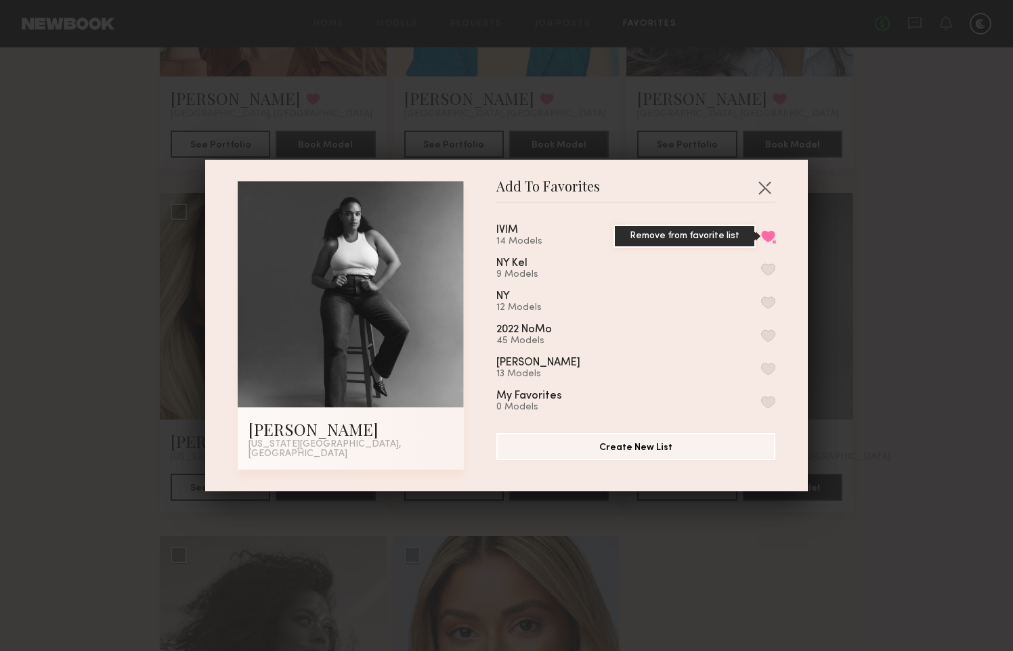
click at [761, 236] on button "Remove from favorite list" at bounding box center [768, 236] width 14 height 12
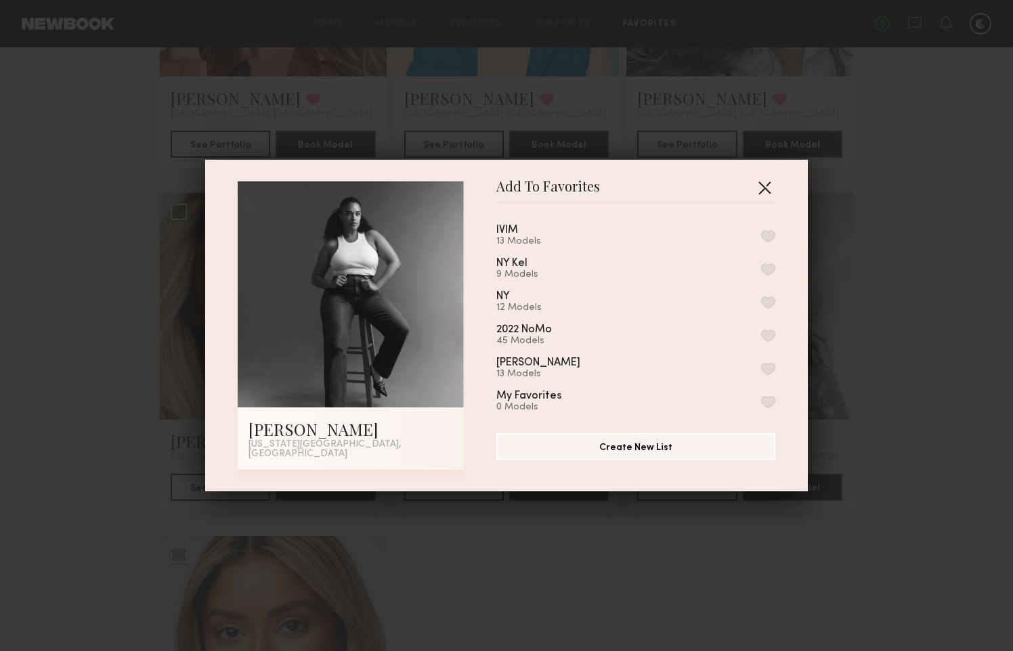
click at [763, 197] on button "button" at bounding box center [764, 188] width 22 height 22
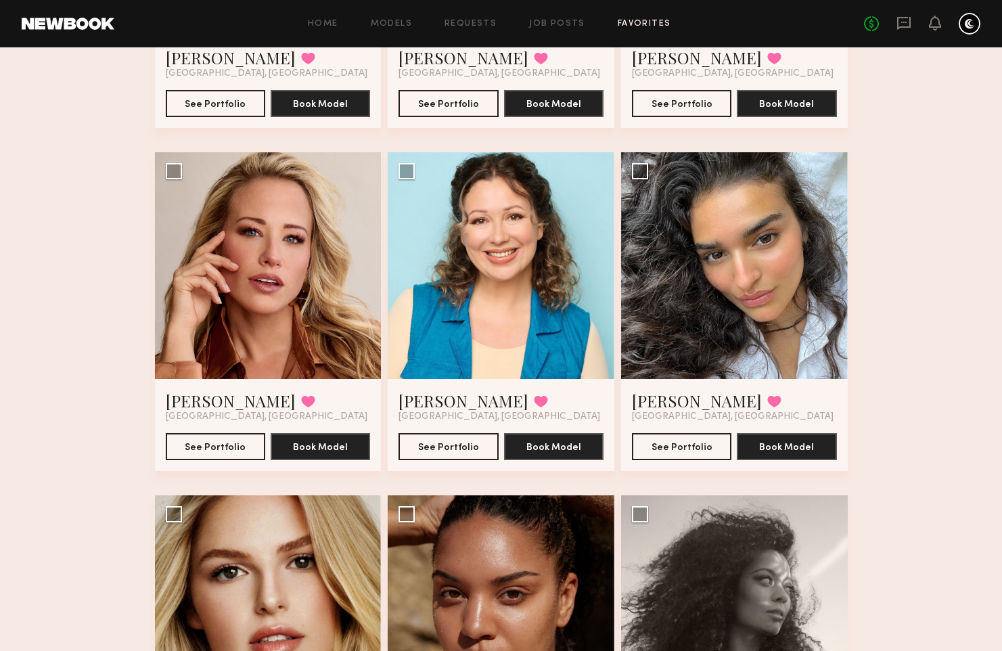
scroll to position [685, 0]
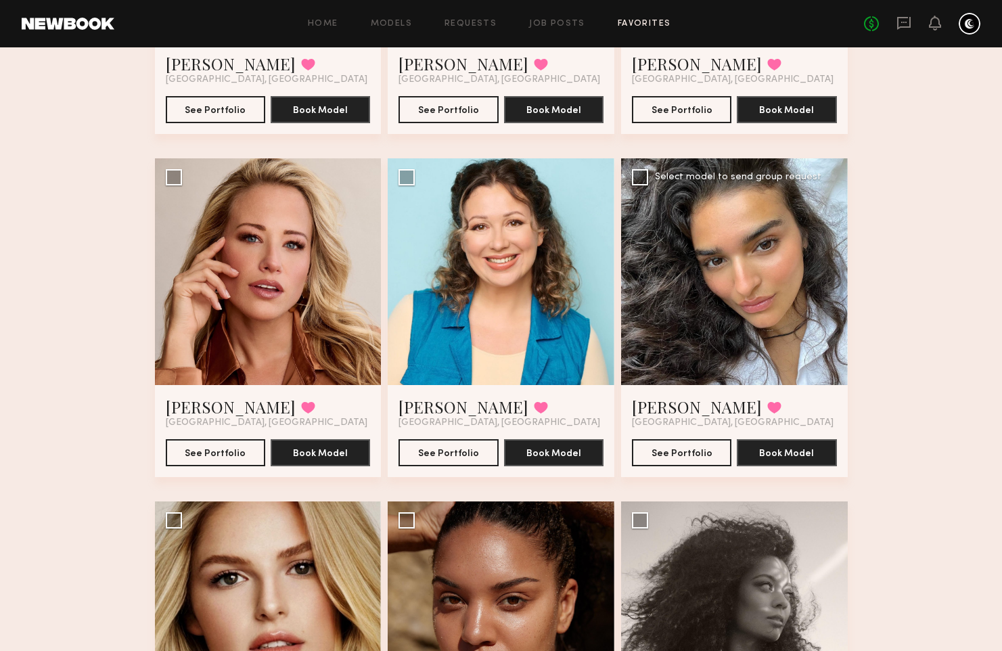
click at [710, 273] on div at bounding box center [734, 271] width 227 height 227
click at [690, 454] on button "See Portfolio" at bounding box center [681, 452] width 99 height 27
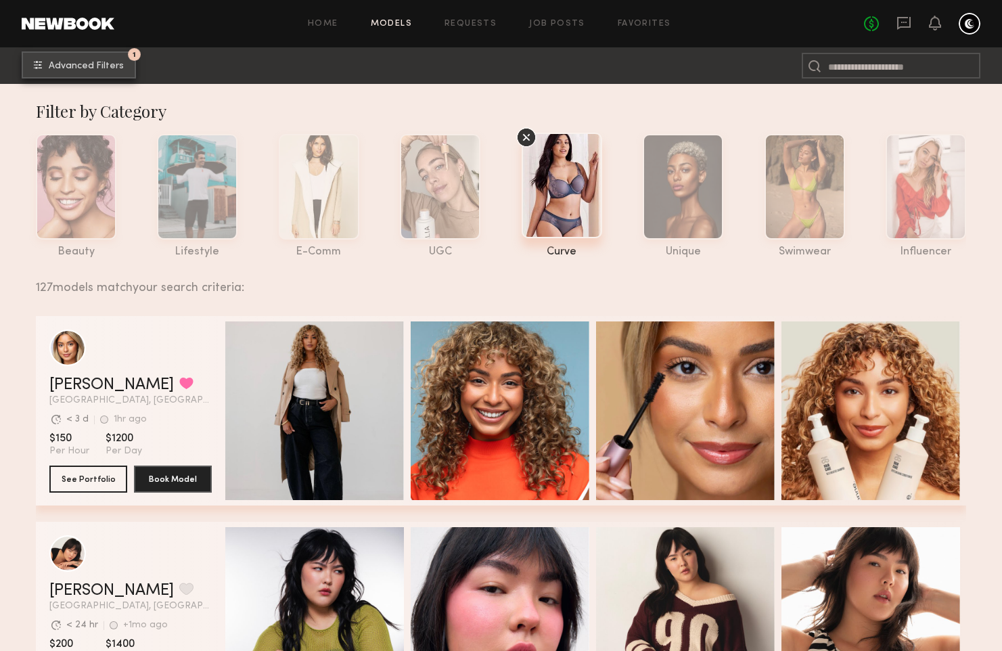
click at [89, 70] on button "1 Advanced Filters" at bounding box center [79, 64] width 114 height 27
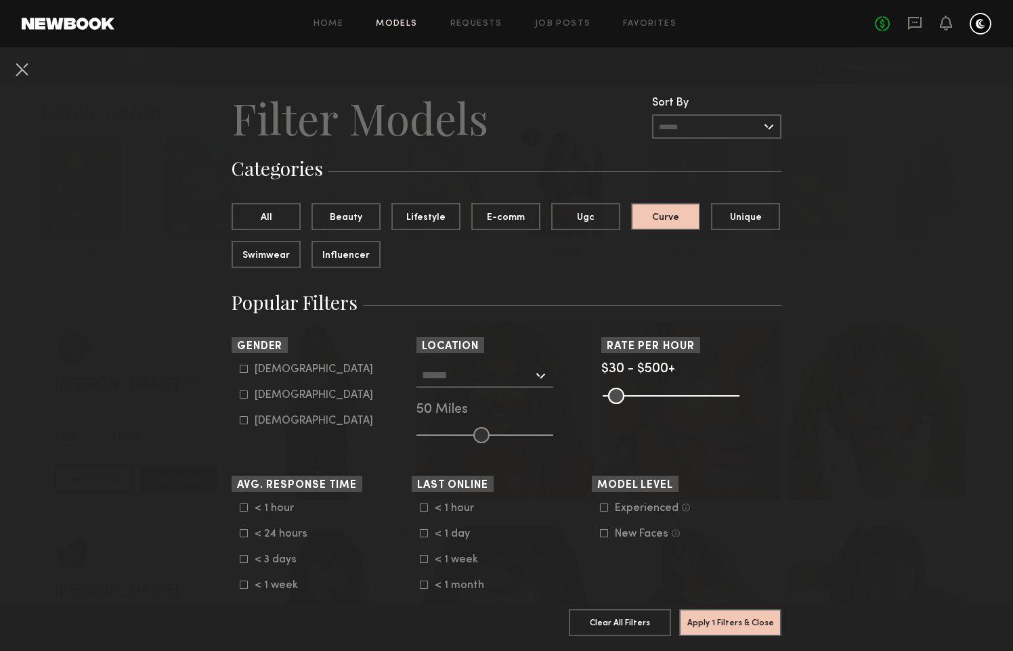
click at [536, 373] on div at bounding box center [484, 375] width 137 height 24
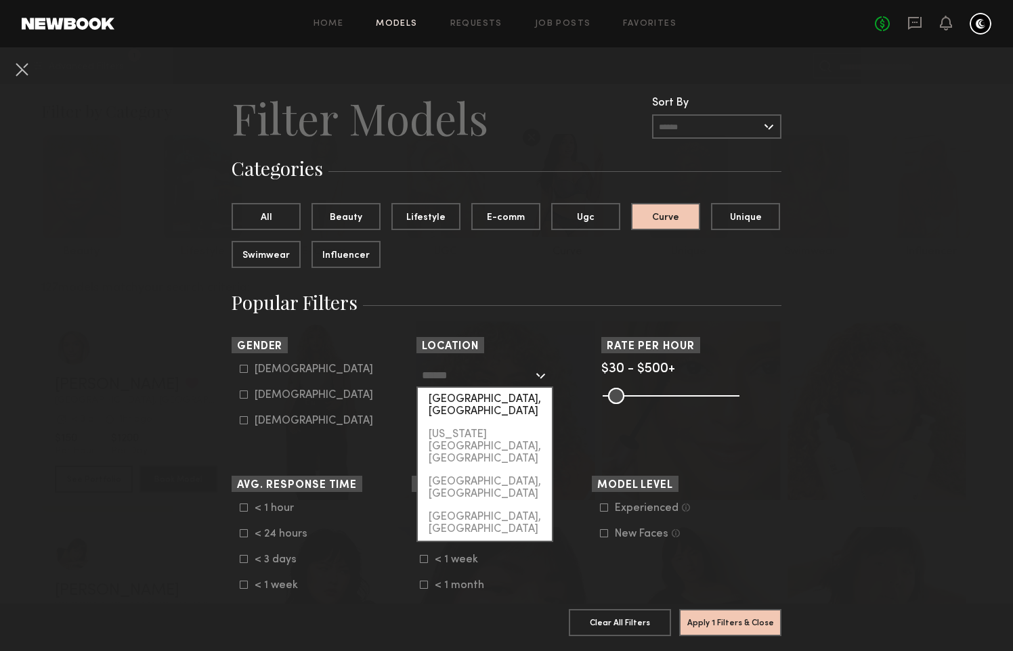
click at [480, 397] on div "Los Angeles, CA" at bounding box center [485, 405] width 134 height 35
type input "**********"
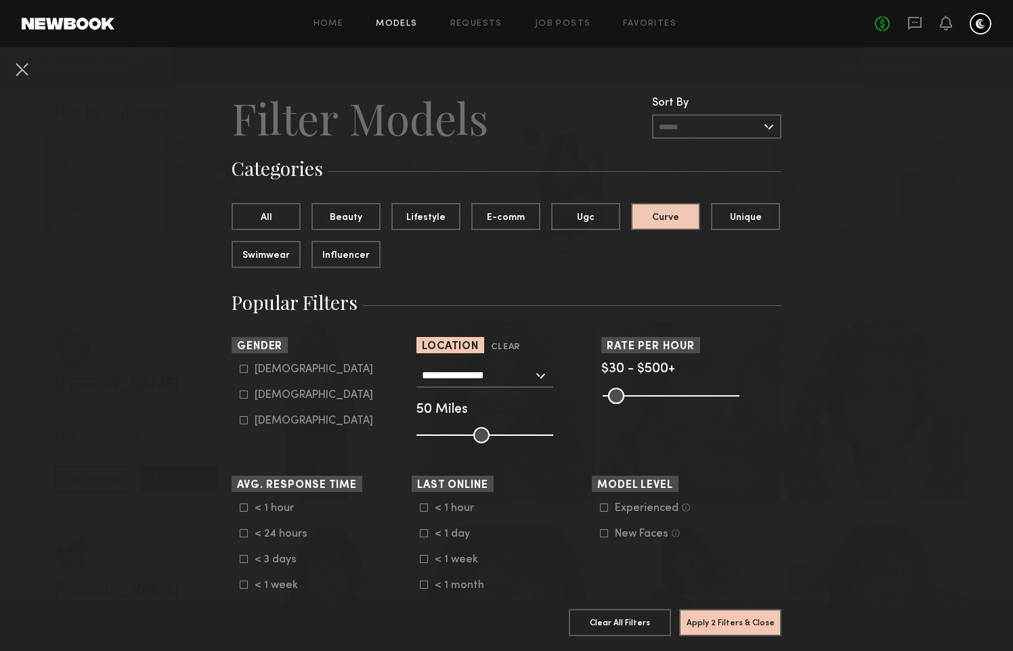
click at [564, 429] on div "**********" at bounding box center [506, 403] width 180 height 80
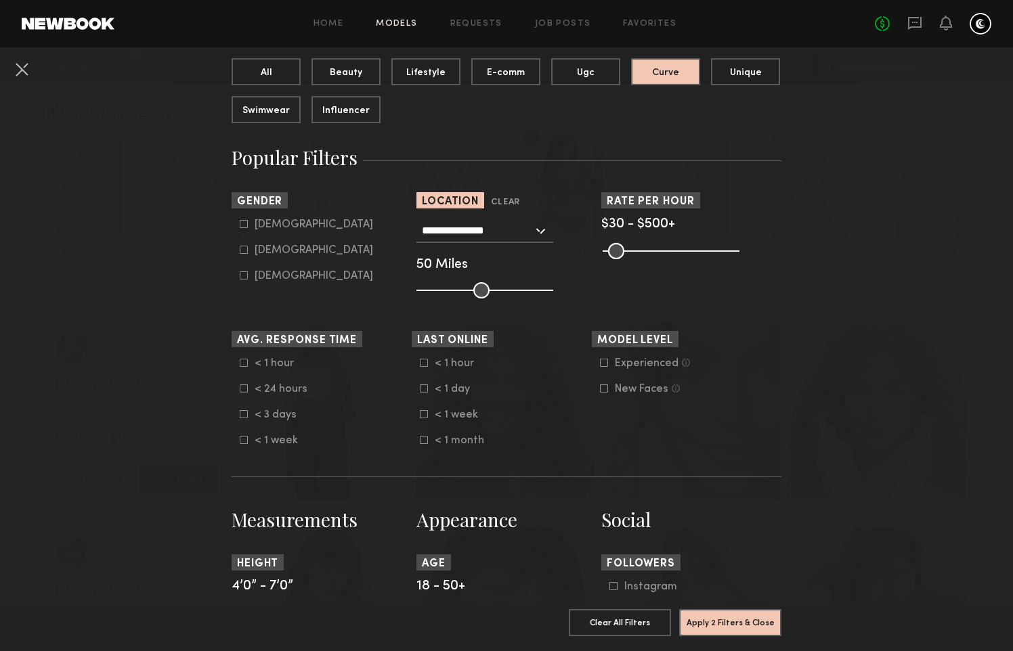
scroll to position [146, 0]
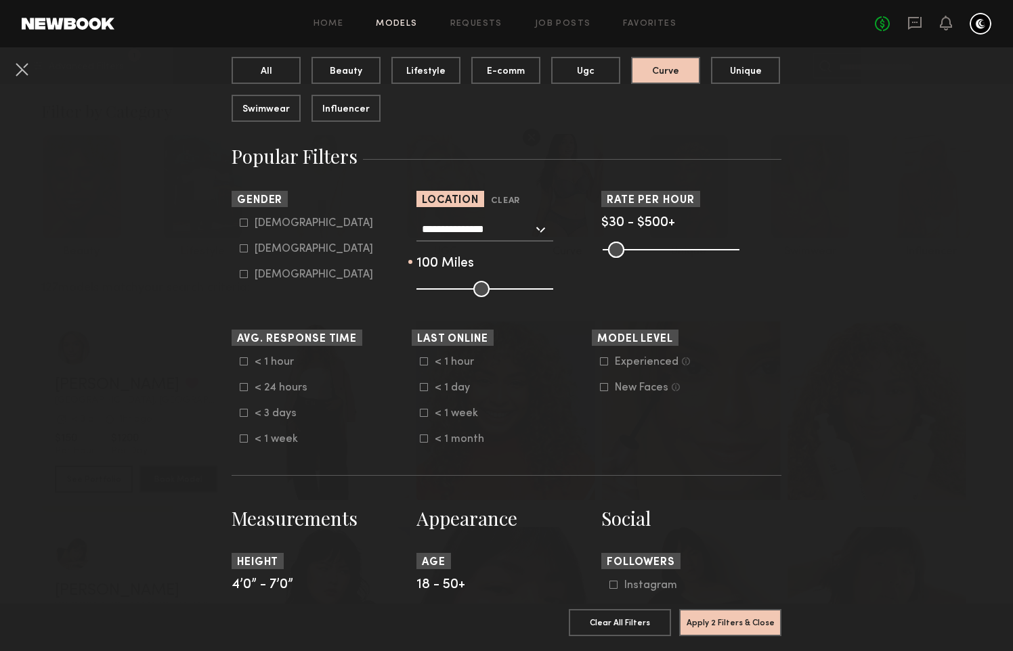
drag, startPoint x: 479, startPoint y: 286, endPoint x: 538, endPoint y: 286, distance: 59.6
type input "***"
click at [539, 286] on input "range" at bounding box center [484, 289] width 137 height 16
click at [534, 385] on common-framework-checkbox "< 1 day" at bounding box center [506, 388] width 172 height 12
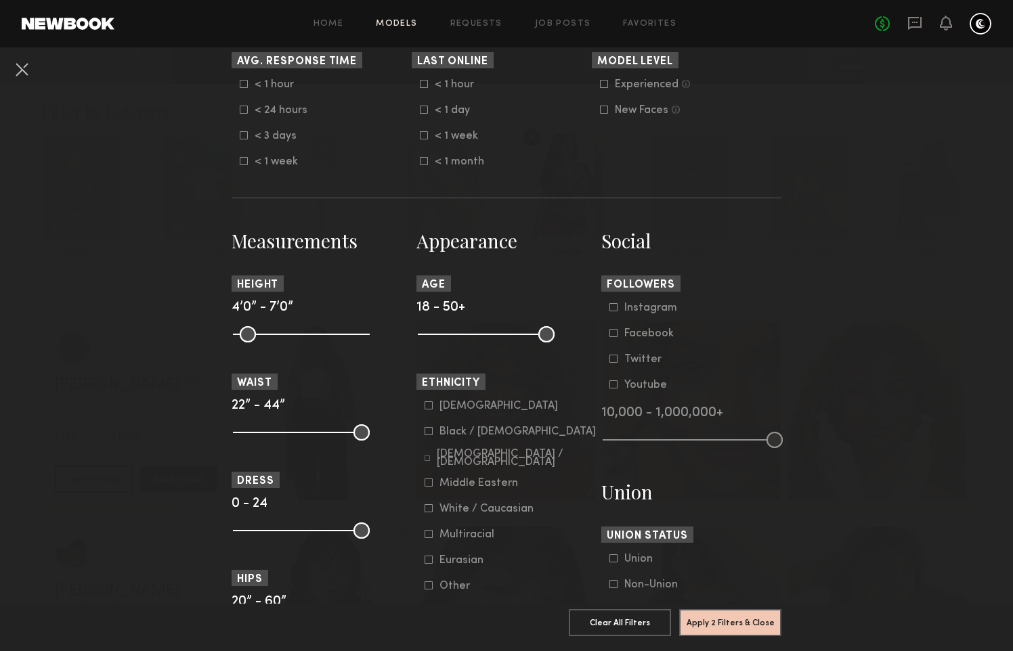
scroll to position [424, 0]
drag, startPoint x: 424, startPoint y: 335, endPoint x: 504, endPoint y: 333, distance: 79.2
type input "**"
click at [504, 333] on input "range" at bounding box center [486, 334] width 137 height 16
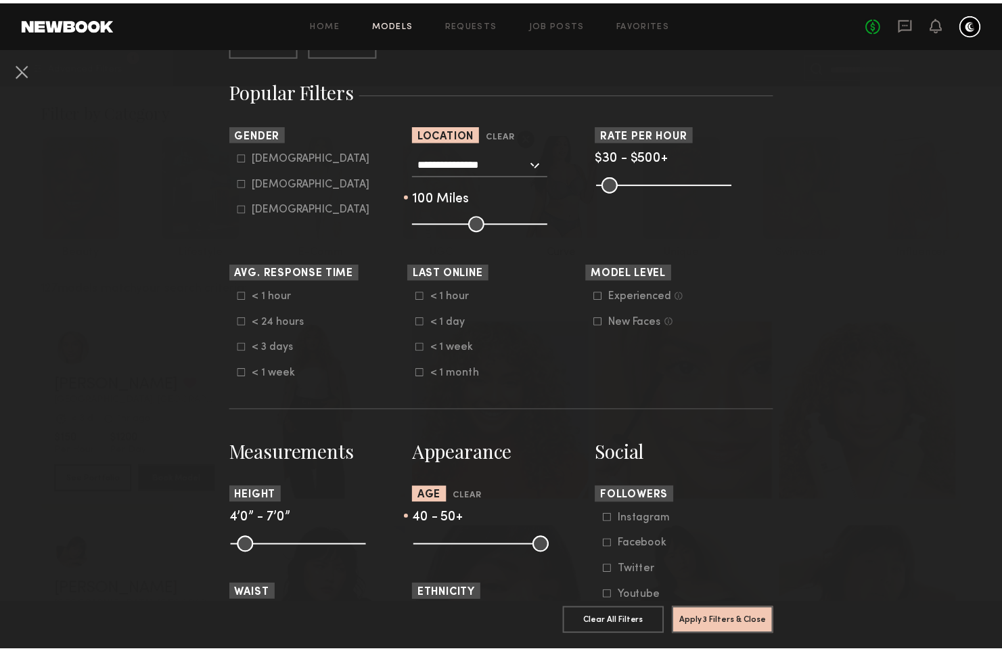
scroll to position [213, 0]
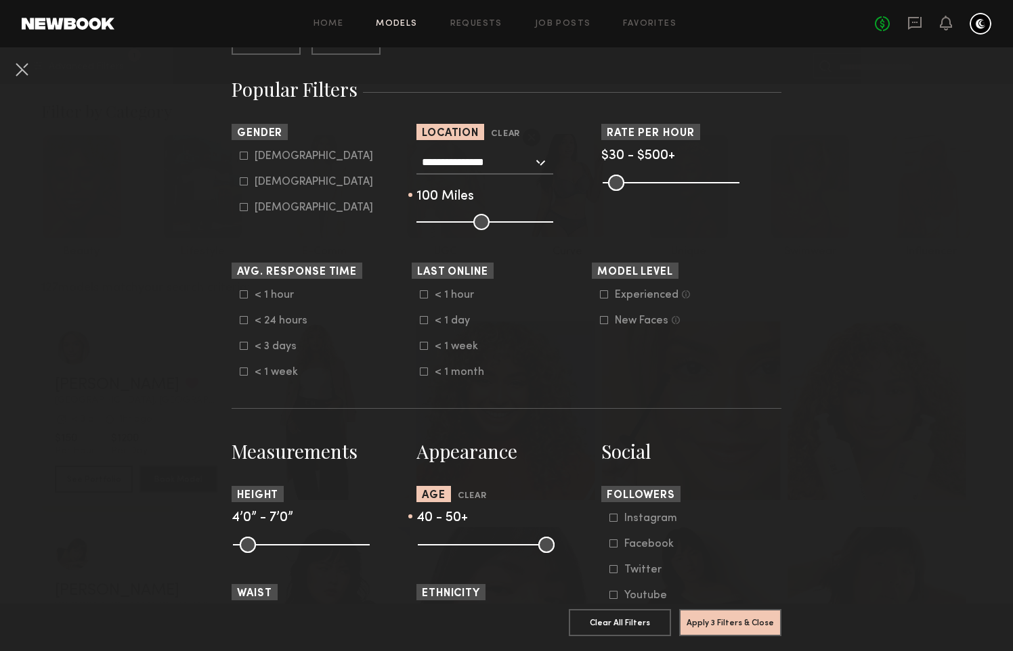
click at [241, 154] on icon at bounding box center [244, 156] width 8 height 8
type input "*"
click at [738, 611] on button "Apply 4 Filters & Close" at bounding box center [730, 621] width 102 height 27
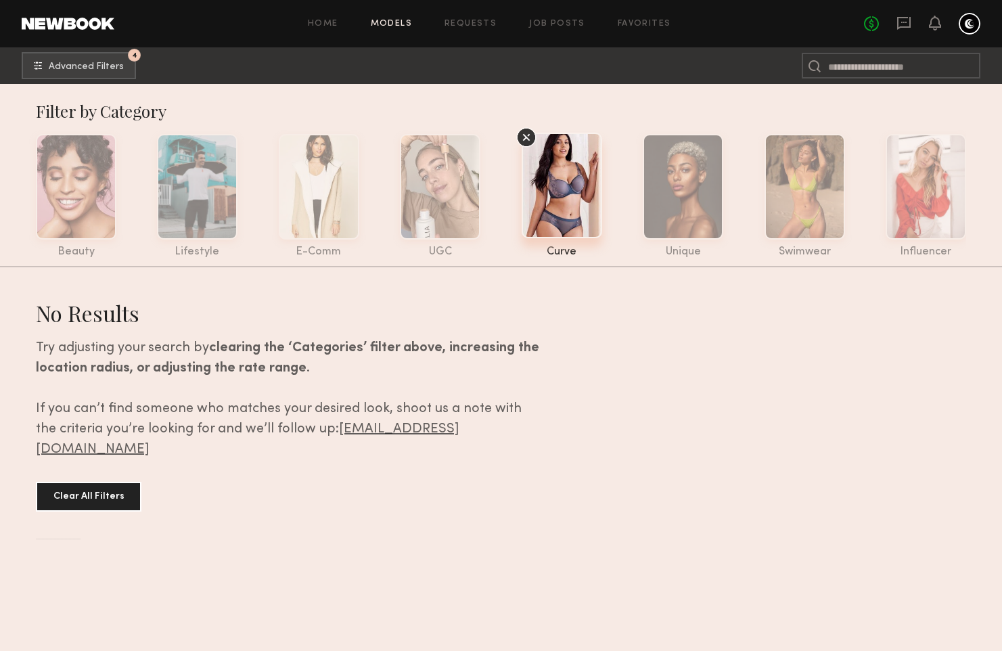
click at [528, 139] on icon at bounding box center [526, 137] width 6 height 6
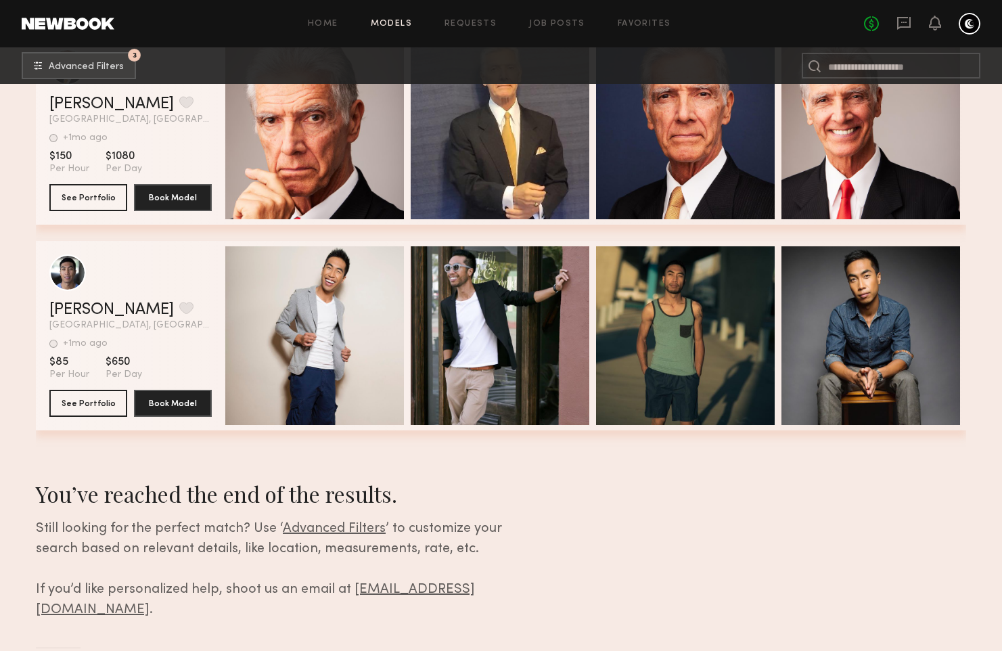
scroll to position [17780, 0]
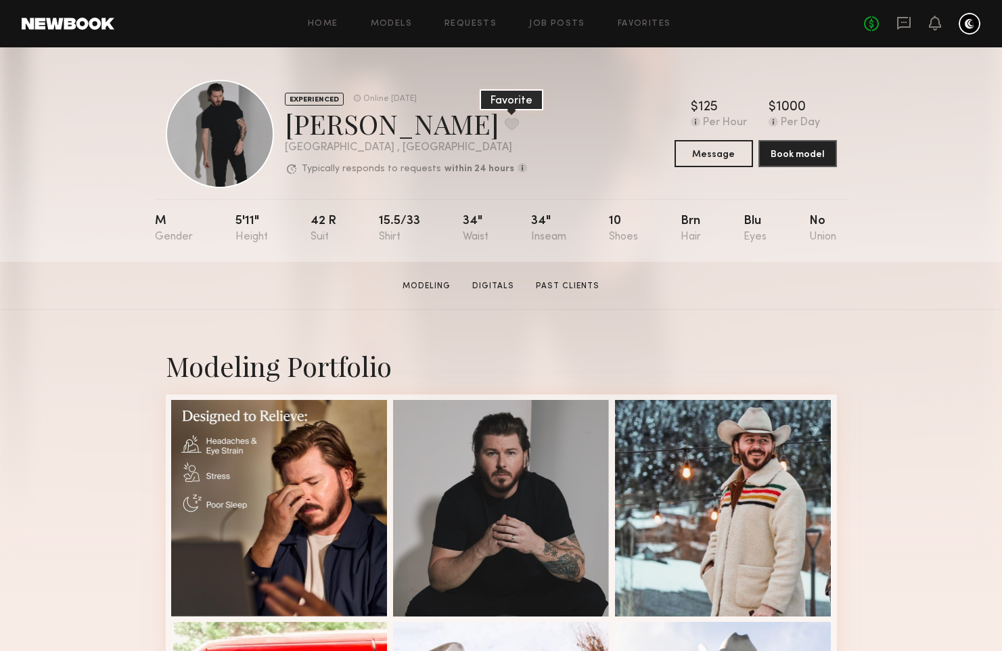
click at [505, 125] on button at bounding box center [512, 124] width 14 height 12
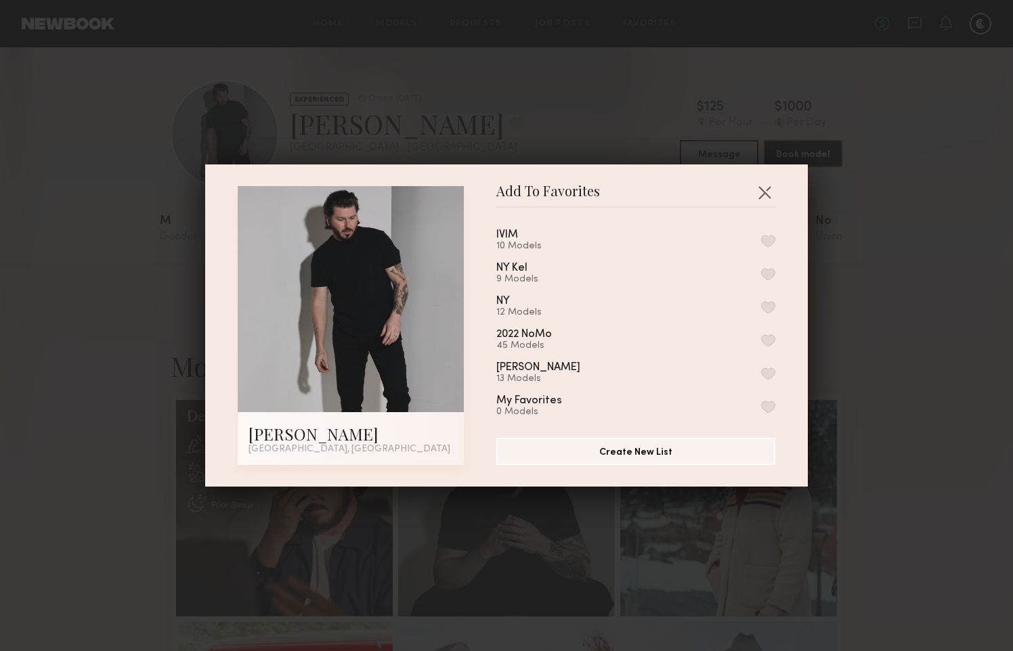
click at [761, 237] on button "button" at bounding box center [768, 241] width 14 height 12
click at [765, 190] on button "button" at bounding box center [764, 192] width 22 height 22
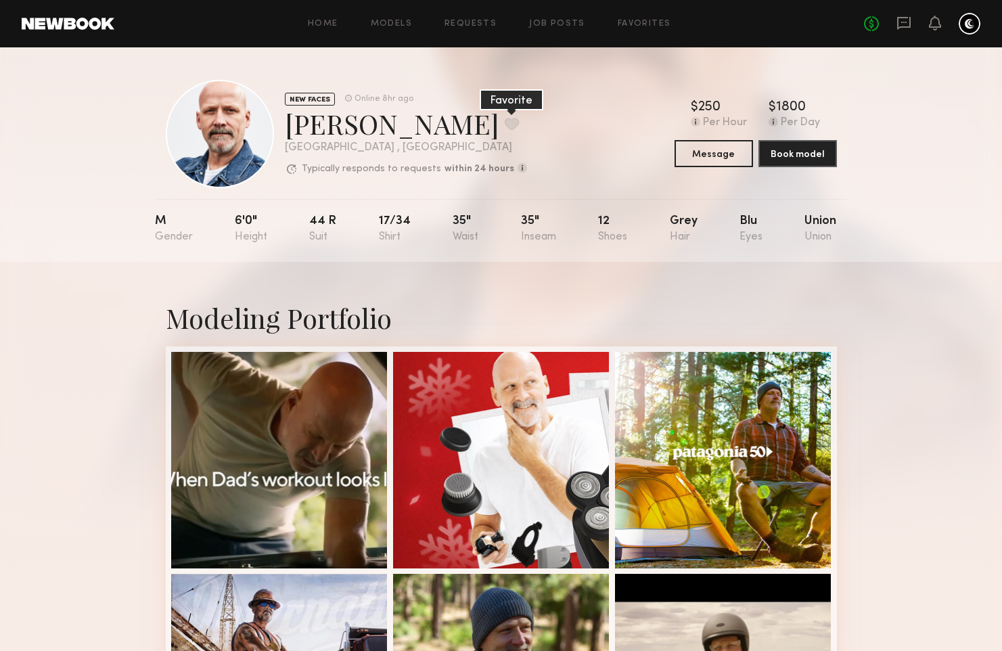
click at [505, 124] on button at bounding box center [512, 124] width 14 height 12
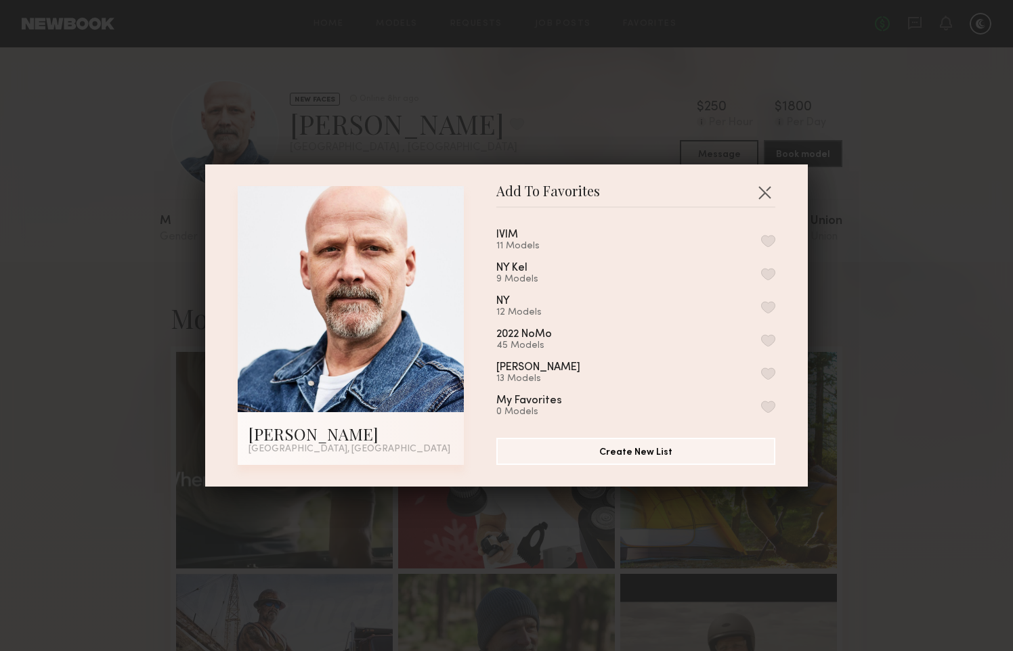
click at [761, 237] on button "button" at bounding box center [768, 241] width 14 height 12
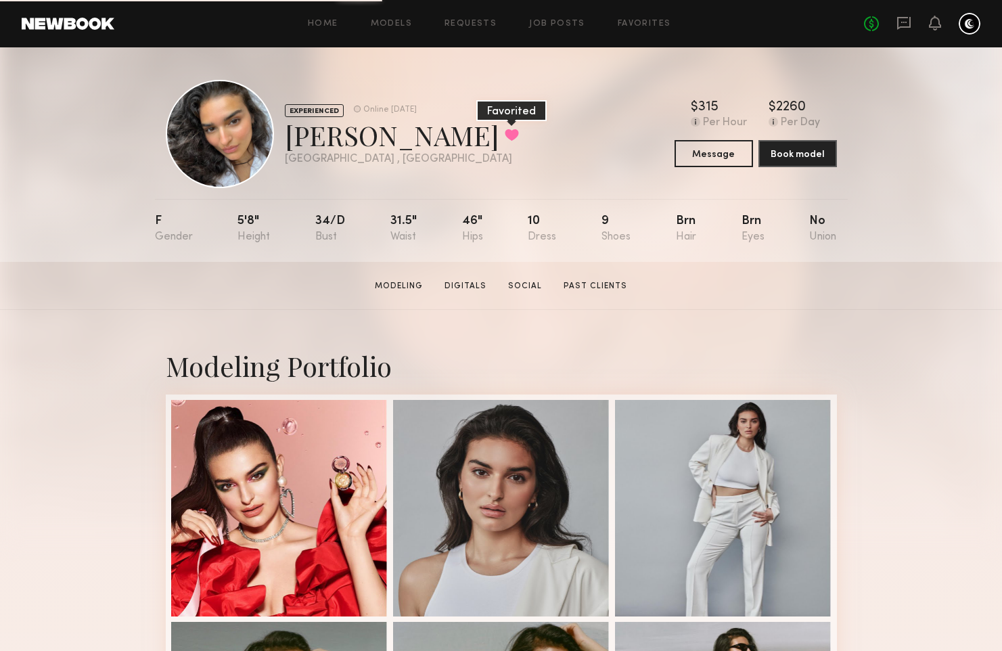
click at [505, 137] on button at bounding box center [512, 135] width 14 height 12
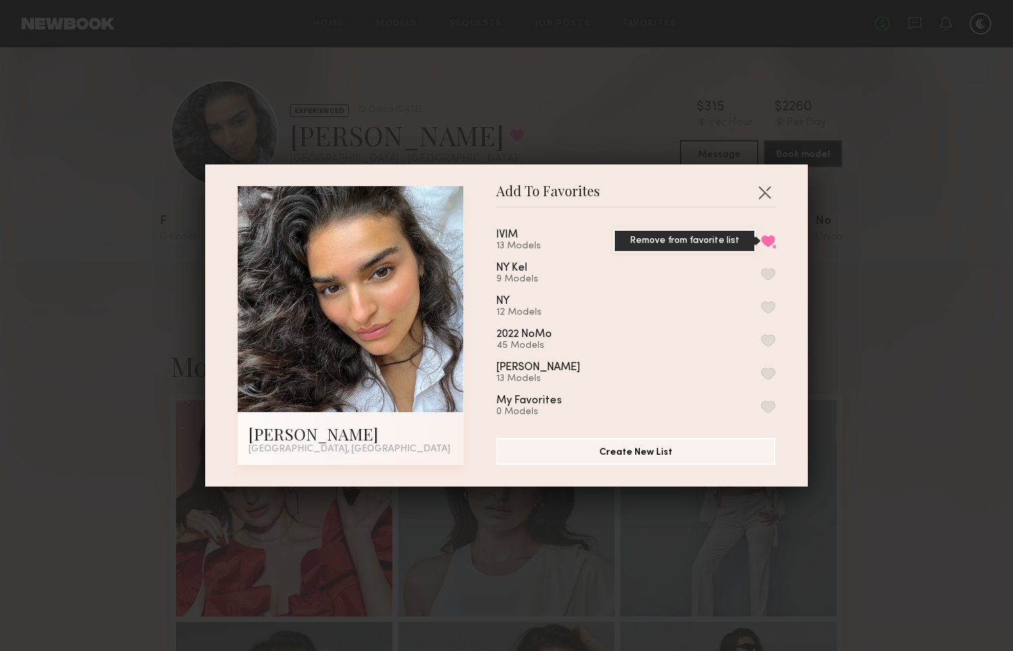
click at [761, 241] on button "Remove from favorite list" at bounding box center [768, 241] width 14 height 12
click at [759, 195] on button "button" at bounding box center [764, 192] width 22 height 22
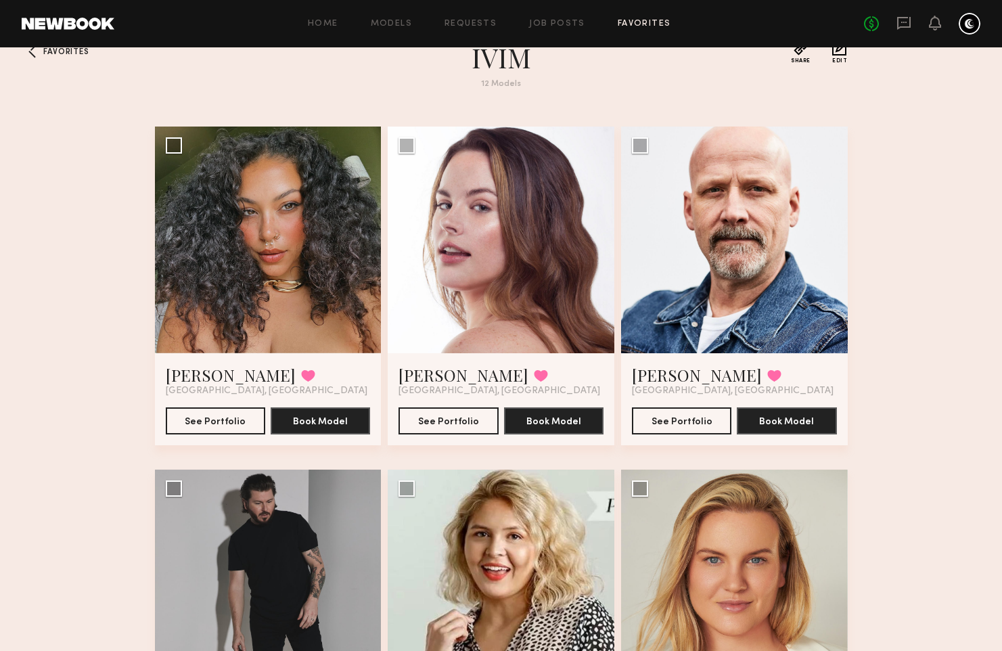
scroll to position [35, 0]
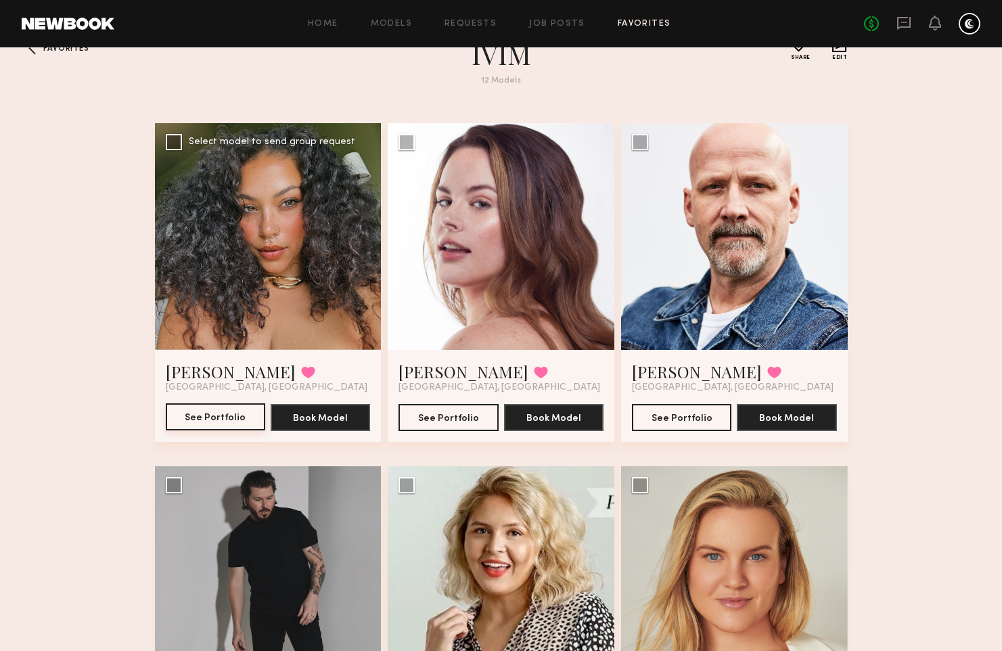
click at [235, 415] on button "See Portfolio" at bounding box center [215, 416] width 99 height 27
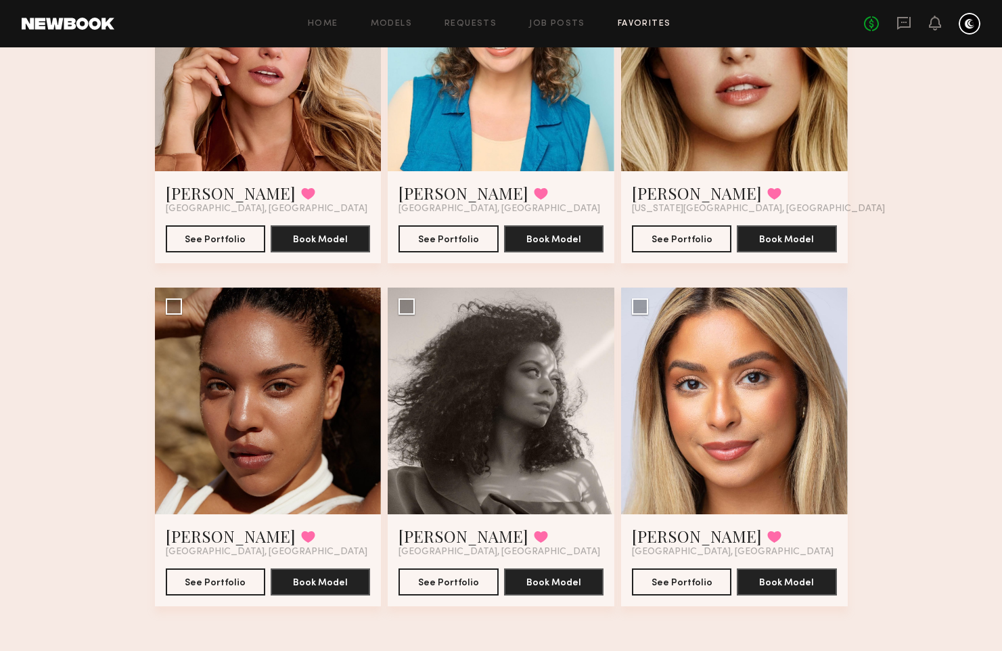
scroll to position [890, 0]
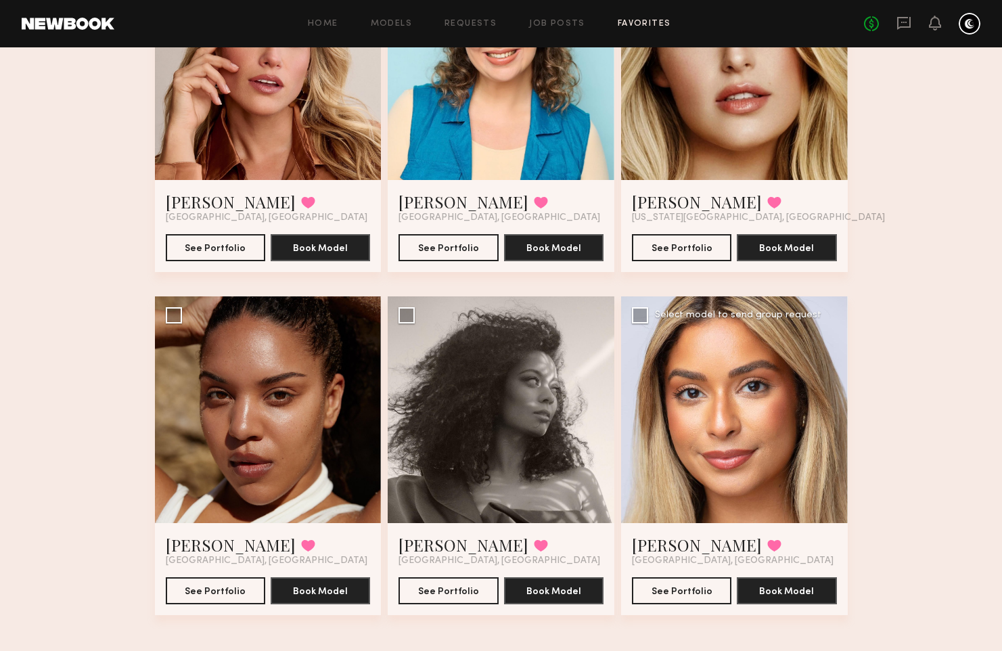
click at [728, 372] on div at bounding box center [734, 409] width 227 height 227
click at [690, 588] on button "See Portfolio" at bounding box center [681, 590] width 99 height 27
